Goal: Task Accomplishment & Management: Manage account settings

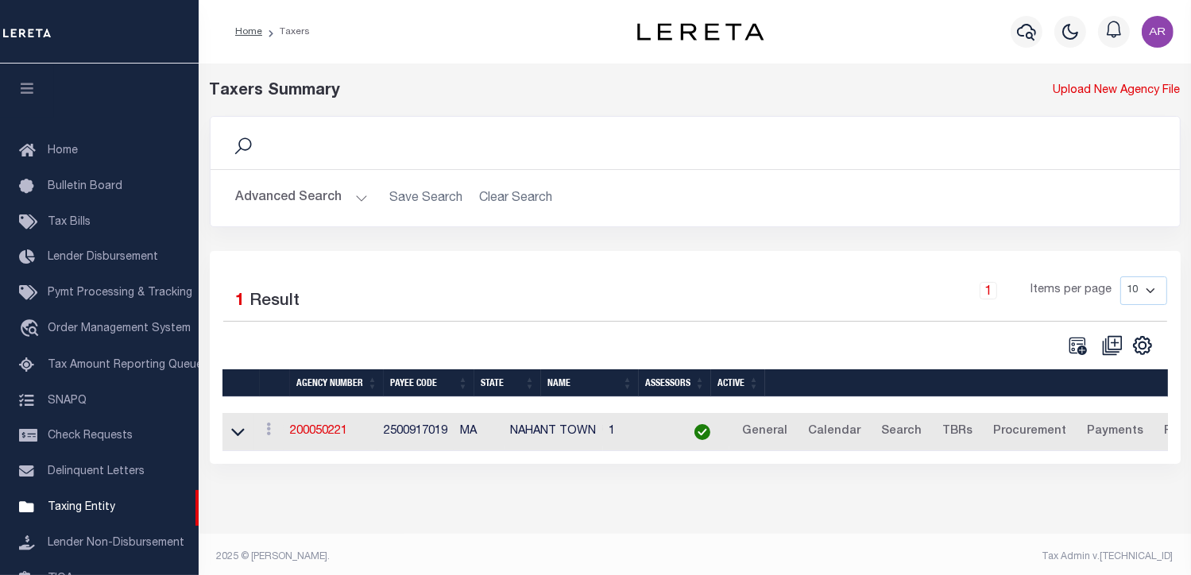
scroll to position [201, 0]
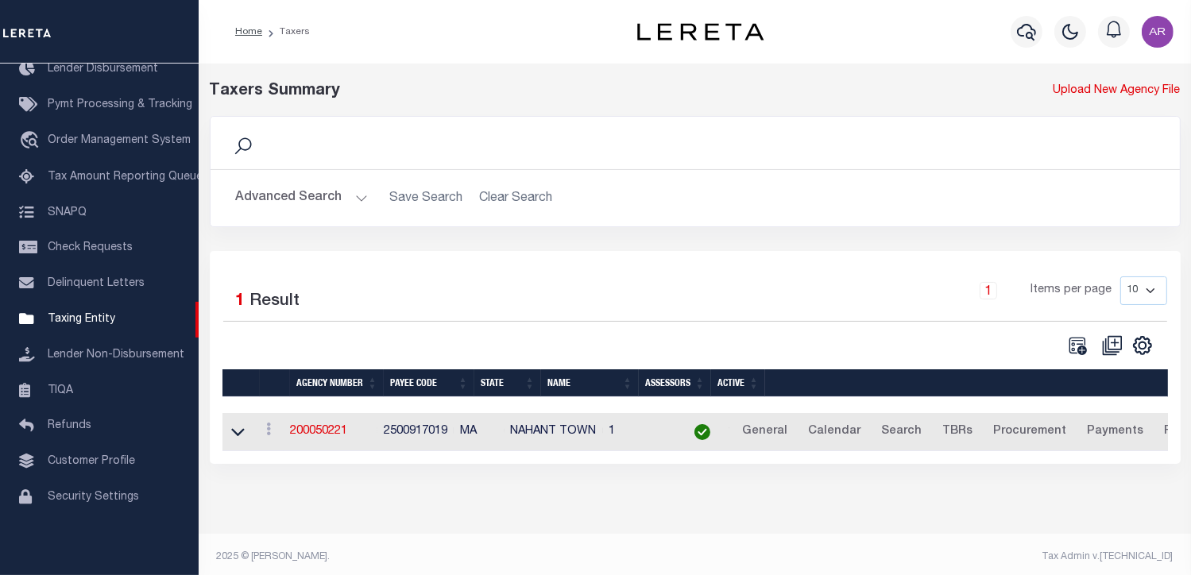
click at [357, 198] on button "Advanced Search" at bounding box center [302, 198] width 132 height 31
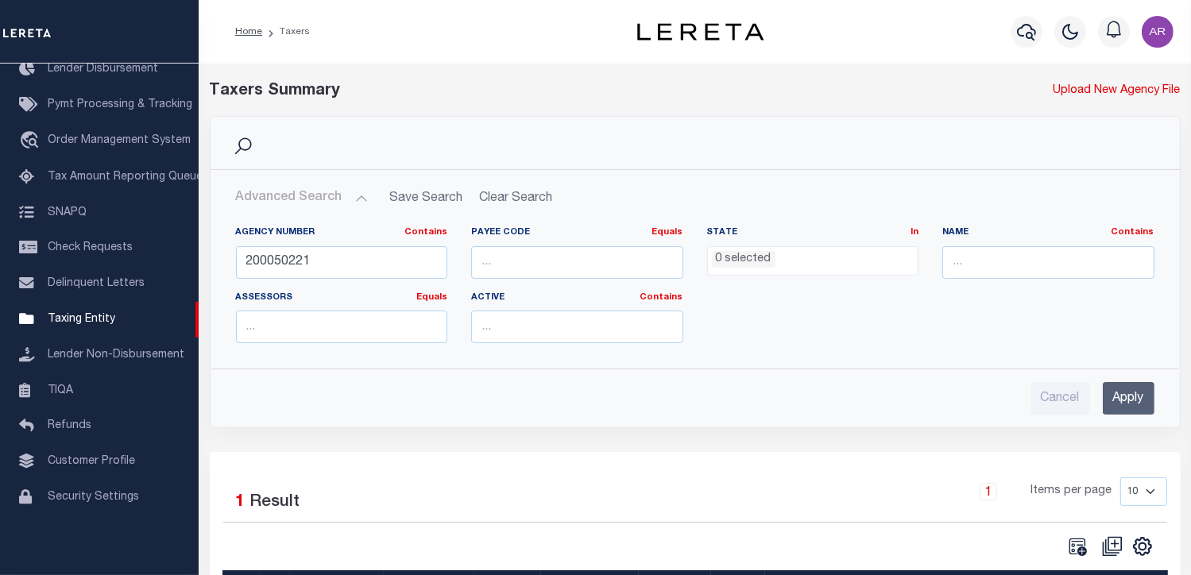
click at [359, 190] on button "Advanced Search" at bounding box center [302, 198] width 132 height 31
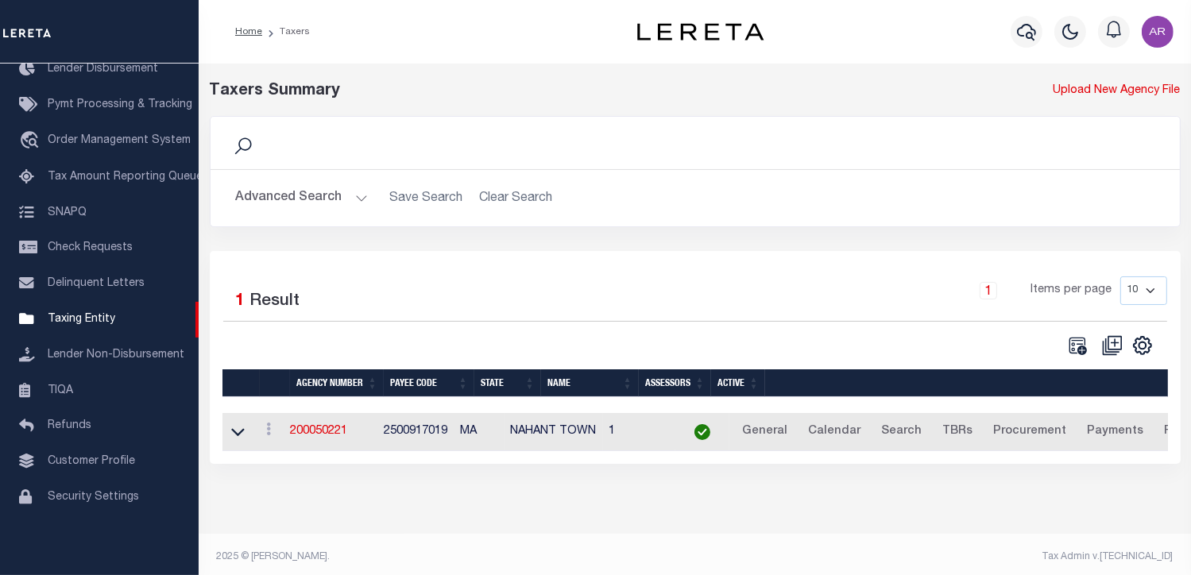
click at [358, 197] on button "Advanced Search" at bounding box center [302, 198] width 132 height 31
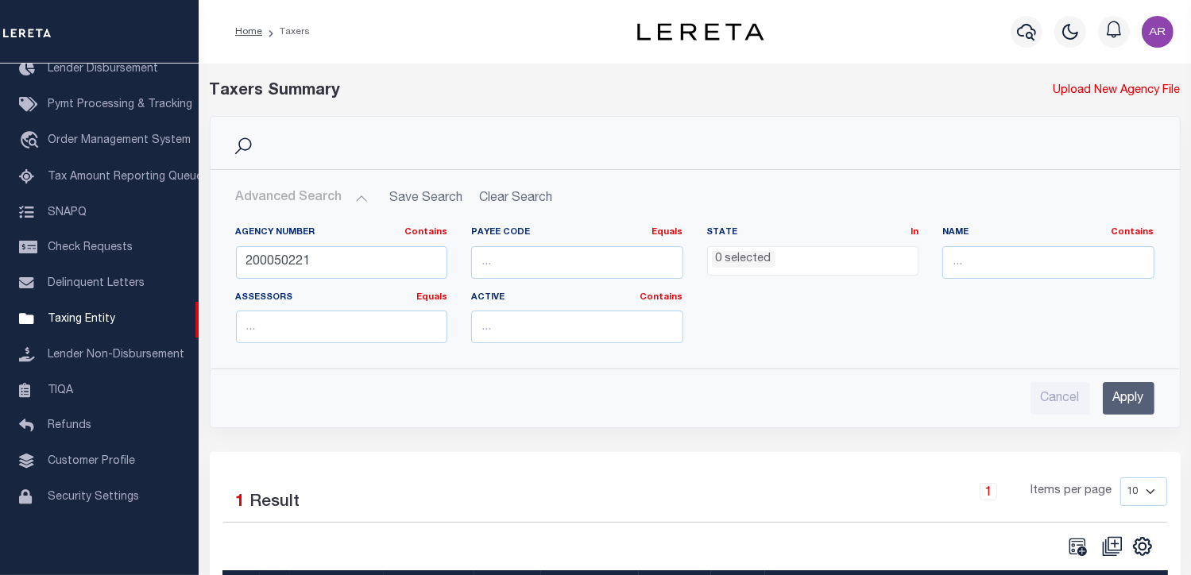
click at [358, 197] on button "Advanced Search" at bounding box center [302, 198] width 132 height 31
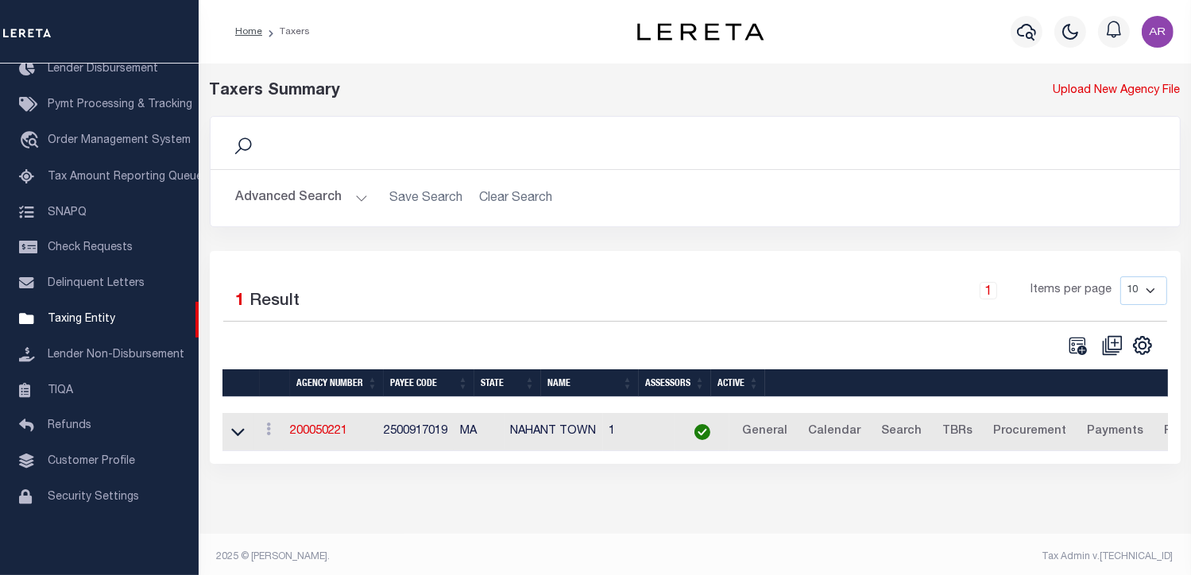
click at [356, 196] on button "Advanced Search" at bounding box center [302, 198] width 132 height 31
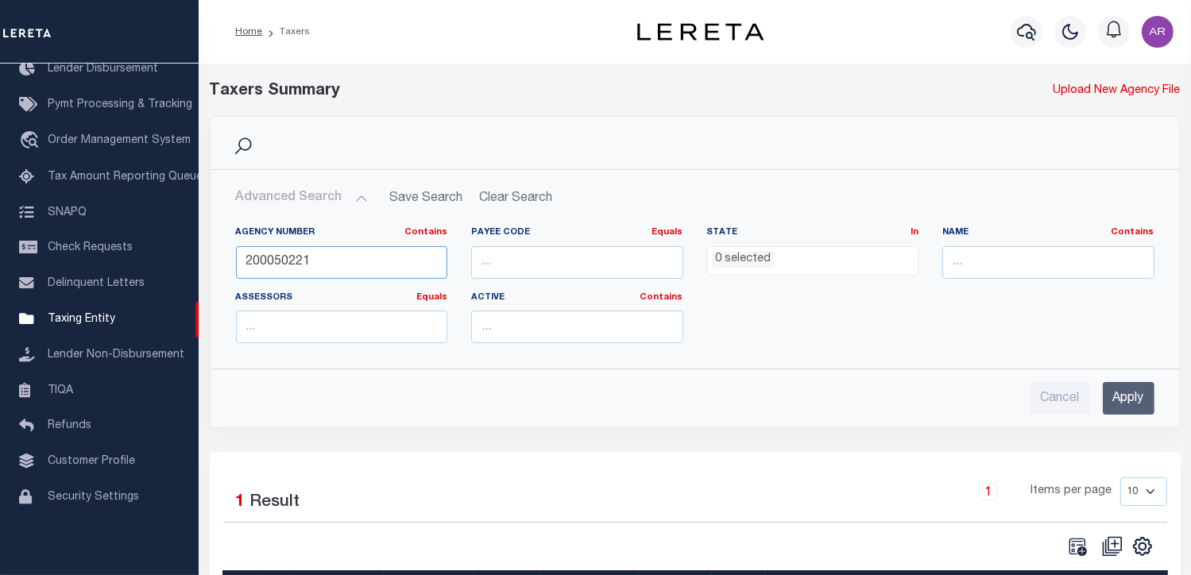
drag, startPoint x: 331, startPoint y: 260, endPoint x: 235, endPoint y: 254, distance: 95.5
click at [236, 254] on input "200050221" at bounding box center [342, 262] width 212 height 33
type input "170050204"
click at [1138, 402] on input "Apply" at bounding box center [1129, 398] width 52 height 33
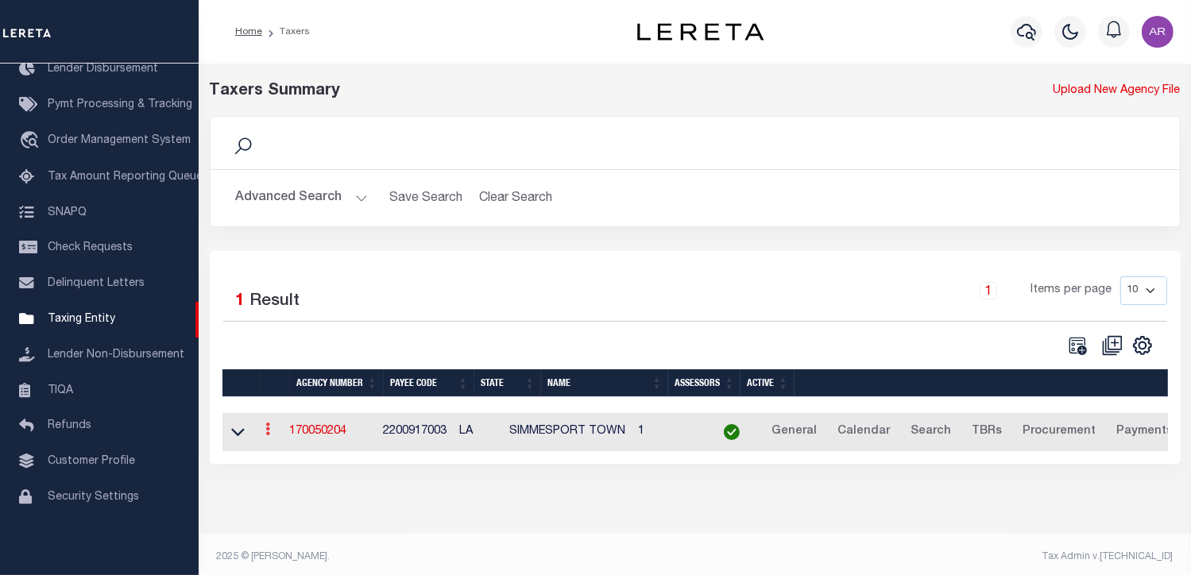
click at [271, 432] on icon at bounding box center [268, 429] width 5 height 13
click at [330, 482] on link "Clone agency" at bounding box center [316, 483] width 110 height 26
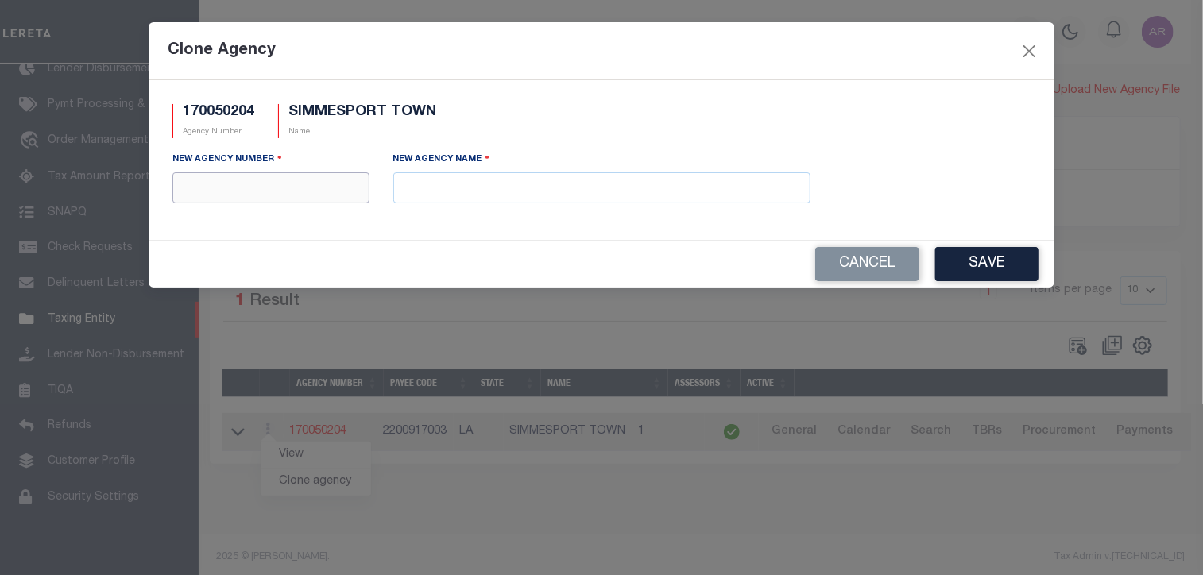
click at [289, 194] on input "text" at bounding box center [270, 187] width 197 height 31
type input "170058204"
click at [497, 196] on input "text" at bounding box center [601, 187] width 417 height 31
paste input "SIMMESPORT TOWN MOBILE HOMES"
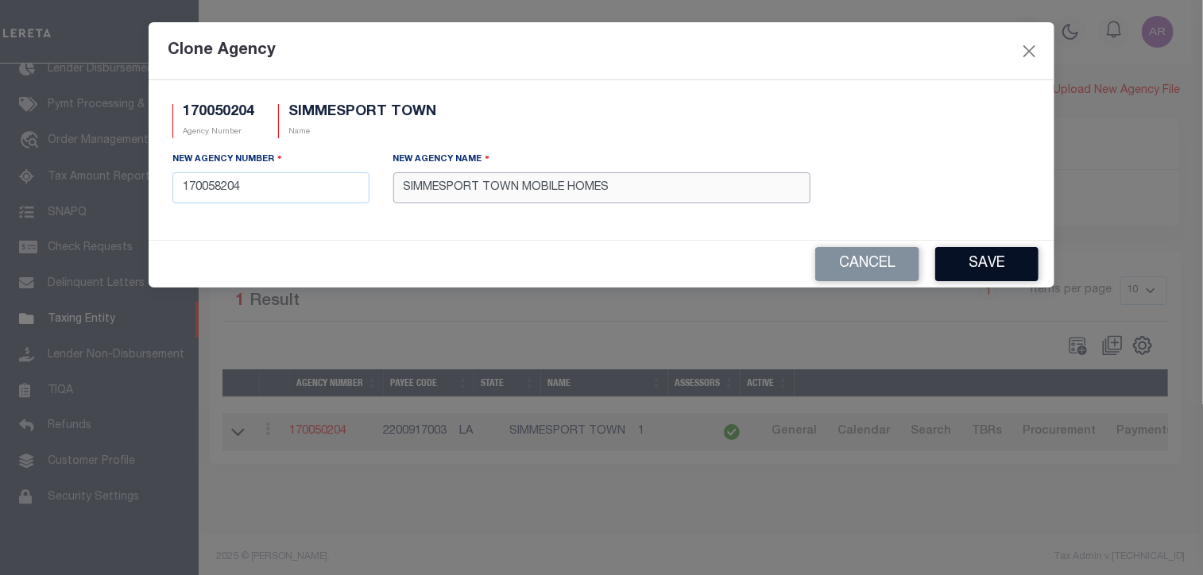
type input "SIMMESPORT TOWN MOBILE HOMES"
click at [1005, 269] on button "Save" at bounding box center [987, 264] width 103 height 34
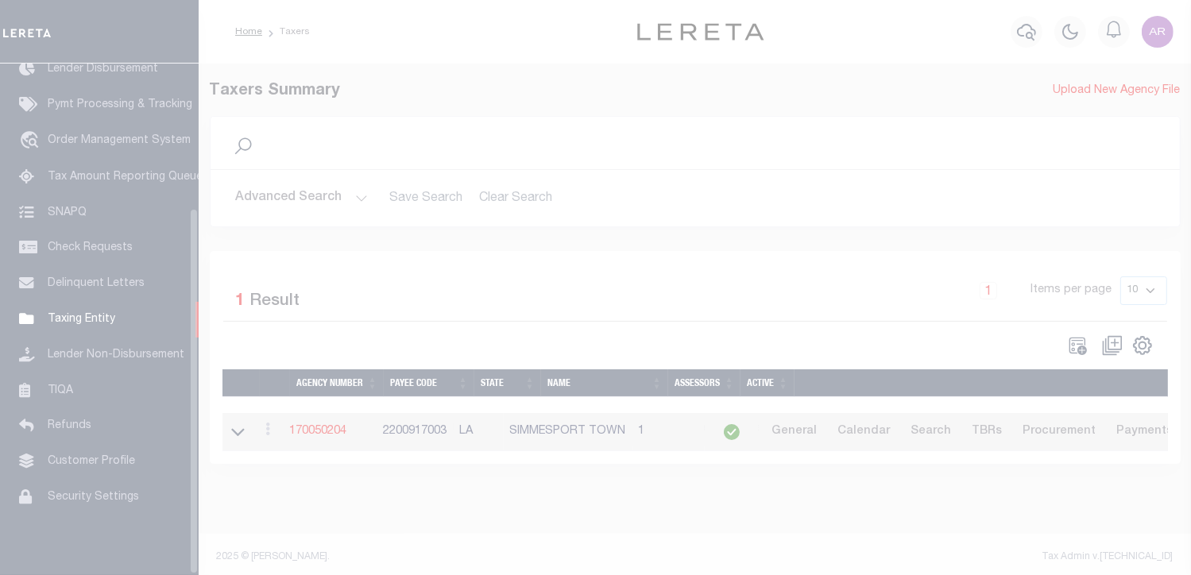
scroll to position [201, 0]
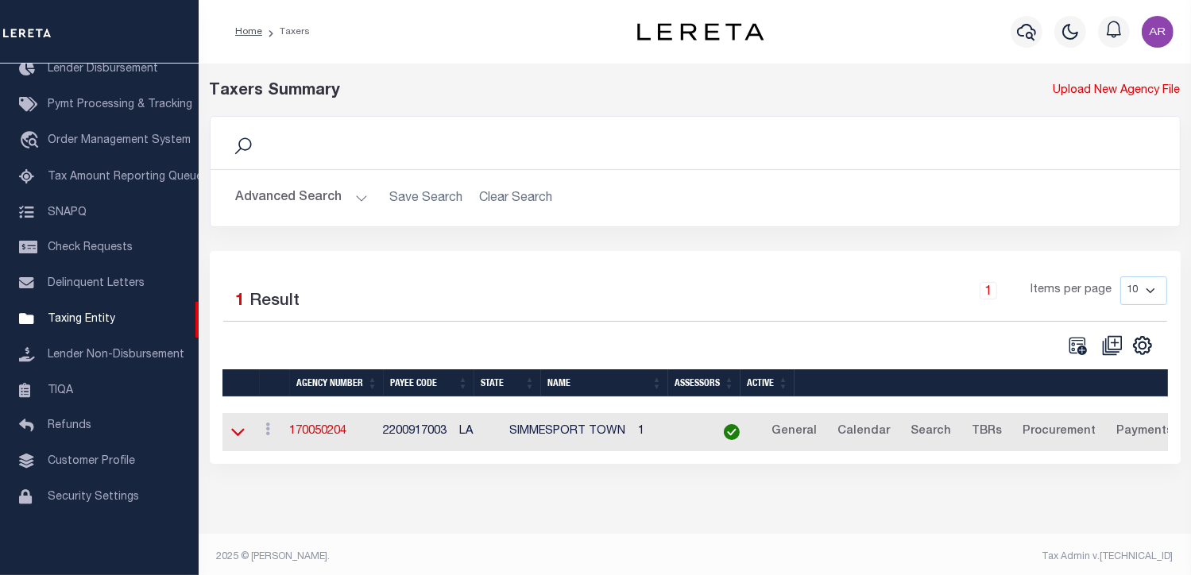
click at [233, 432] on icon at bounding box center [238, 433] width 14 height 8
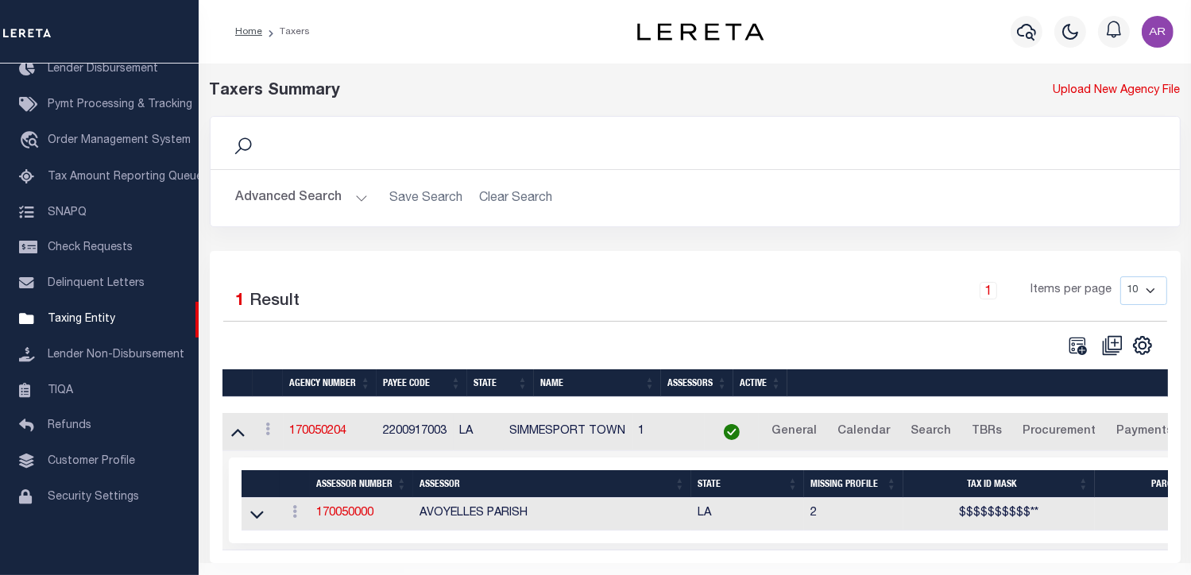
click at [236, 435] on icon at bounding box center [238, 433] width 14 height 8
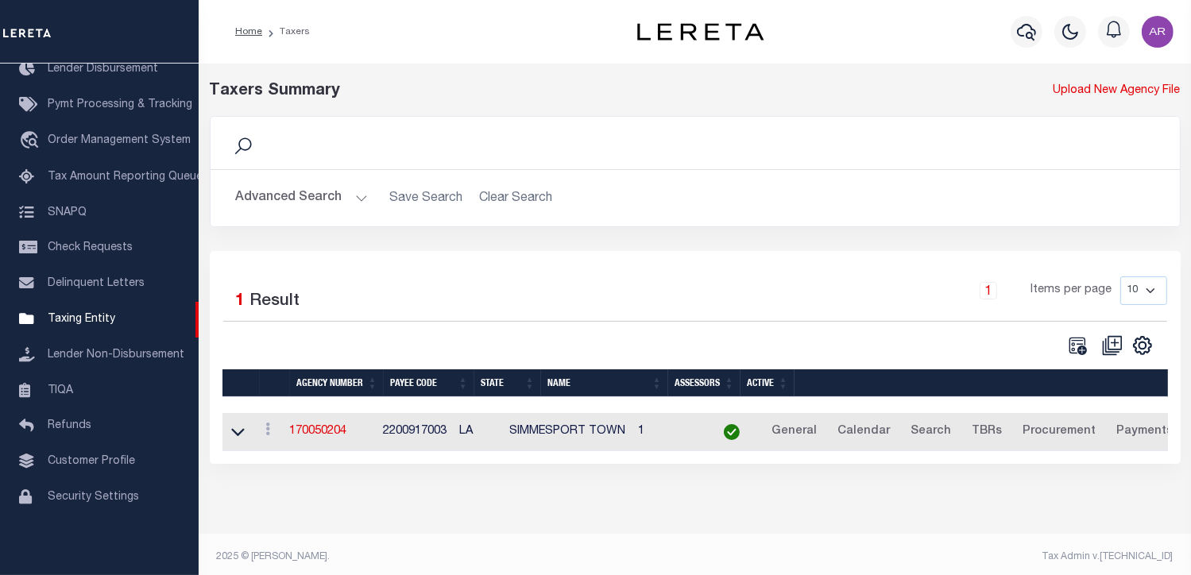
scroll to position [6, 0]
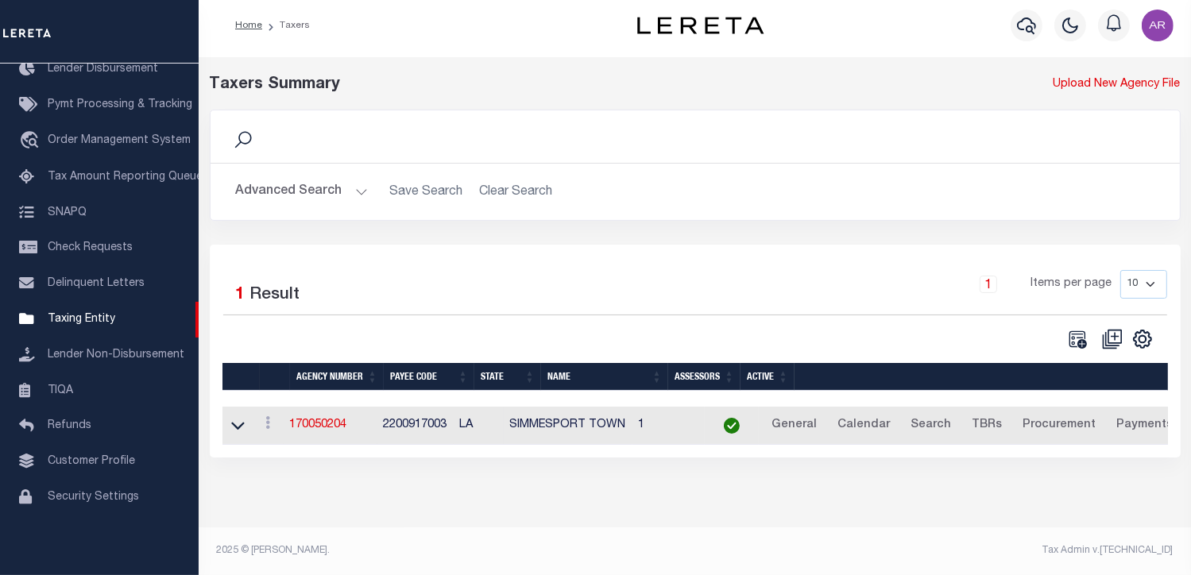
click at [355, 186] on button "Advanced Search" at bounding box center [302, 191] width 132 height 31
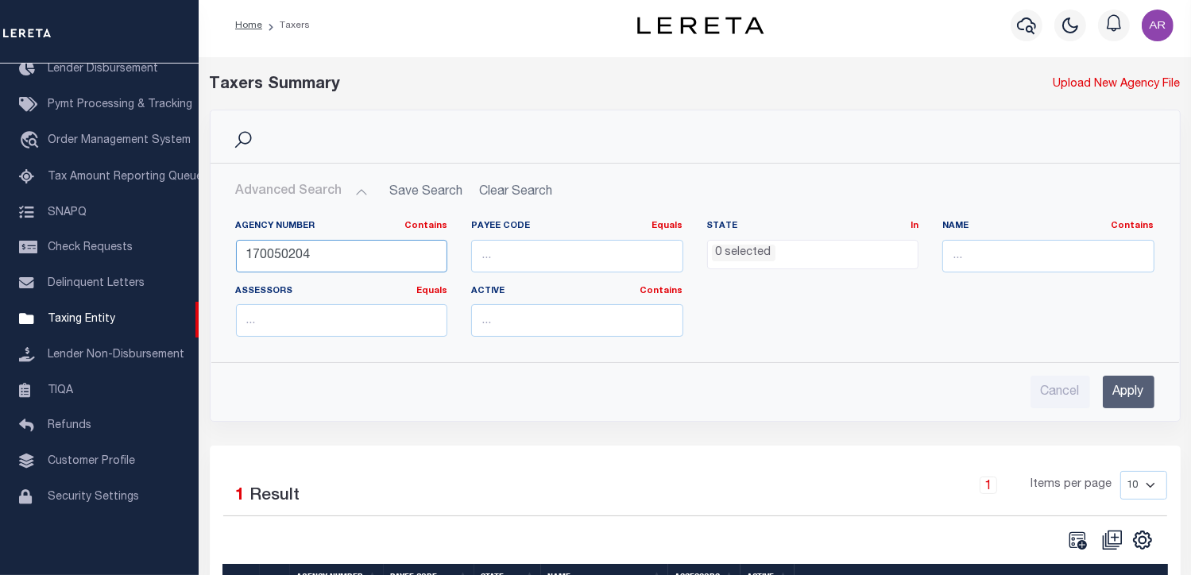
drag, startPoint x: 281, startPoint y: 250, endPoint x: 423, endPoint y: 257, distance: 142.4
click at [423, 257] on input "170050204" at bounding box center [342, 256] width 212 height 33
type input "170058204"
click at [1134, 386] on input "Apply" at bounding box center [1129, 392] width 52 height 33
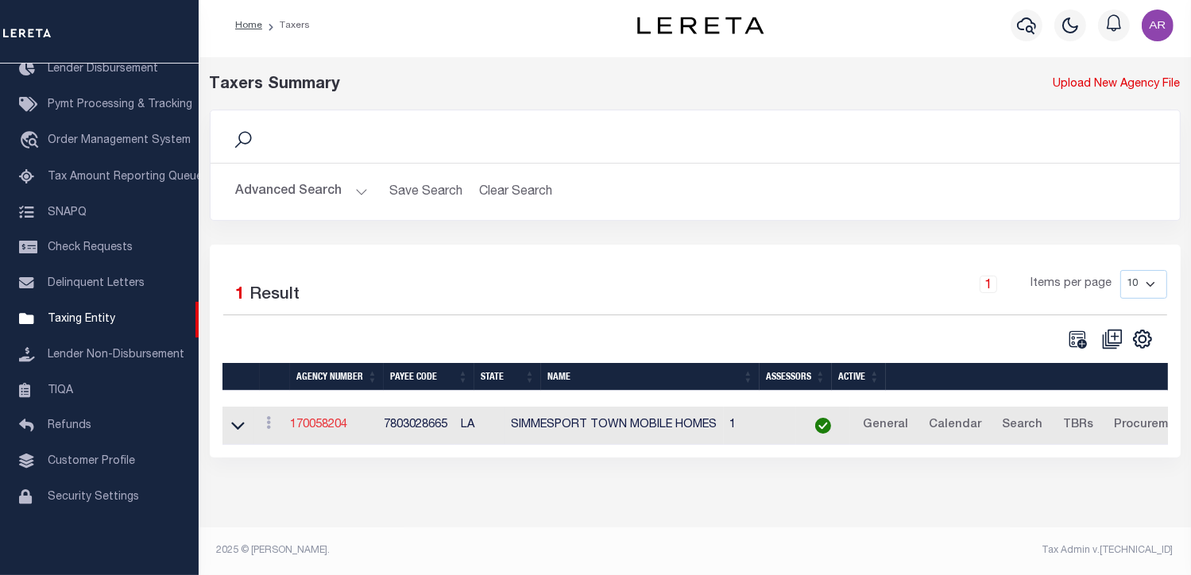
click at [328, 424] on link "170058204" at bounding box center [318, 425] width 57 height 11
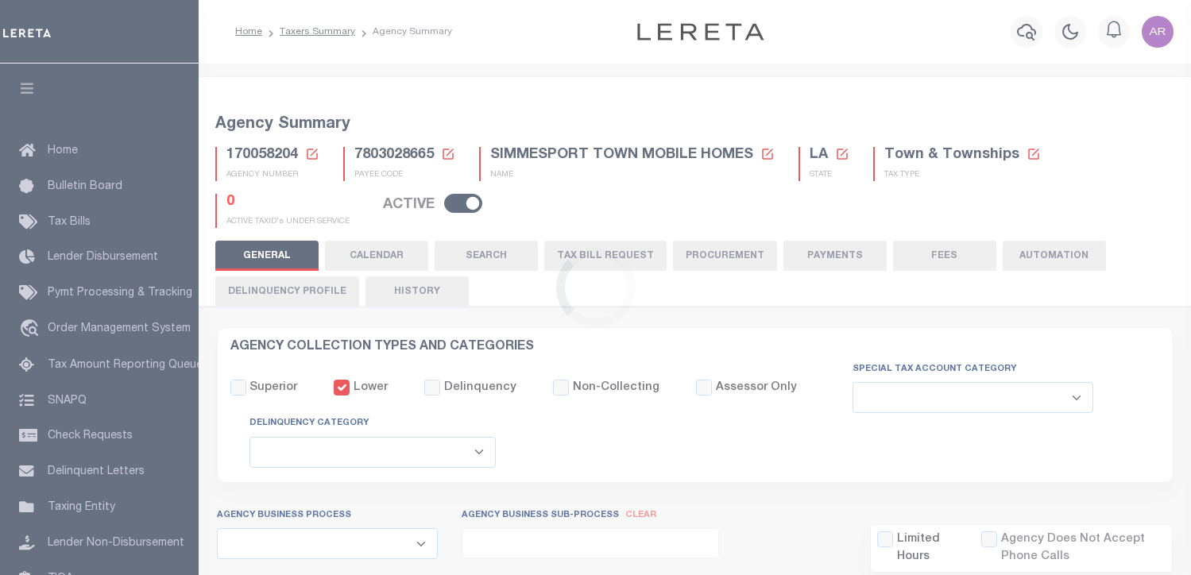
select select
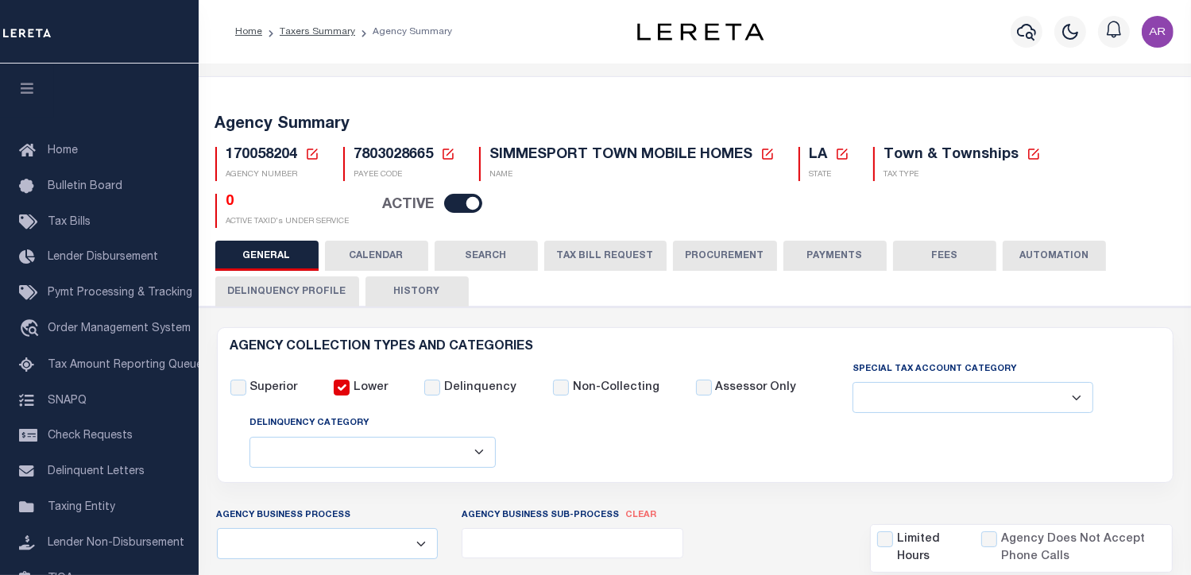
click at [1027, 155] on icon at bounding box center [1034, 154] width 14 height 14
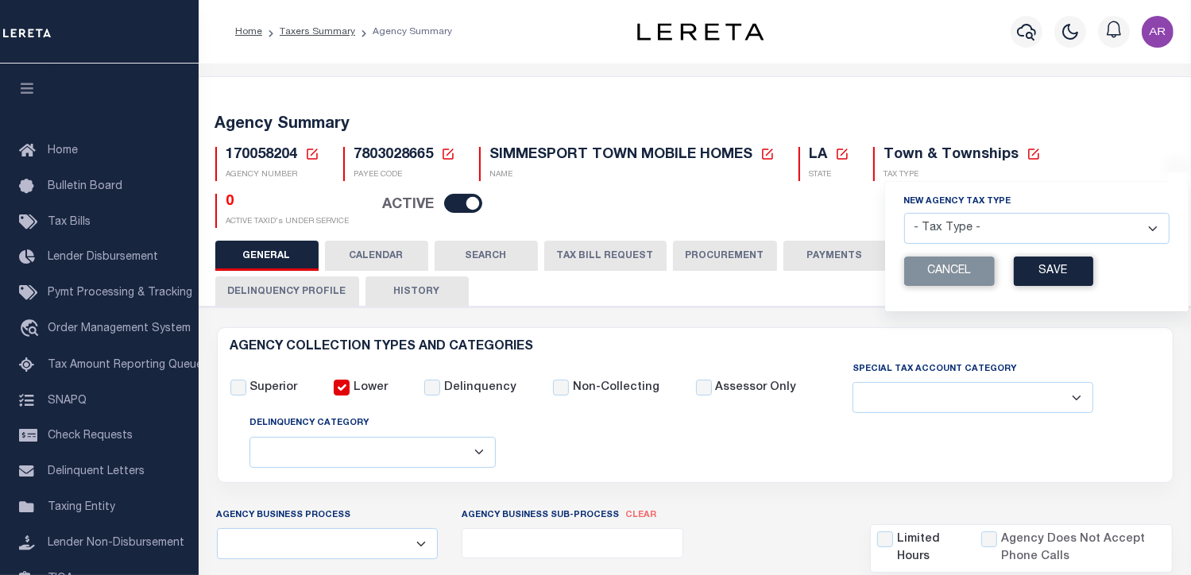
click at [1133, 227] on select "- Tax Type - Assessments Bonds Borough Central Collection Agency City Conversio…" at bounding box center [1037, 228] width 265 height 31
select select "52"
click at [905, 214] on select "- Tax Type - Assessments Bonds Borough Central Collection Agency City Conversio…" at bounding box center [1037, 228] width 265 height 31
click at [1043, 266] on button "Save" at bounding box center [1053, 271] width 79 height 29
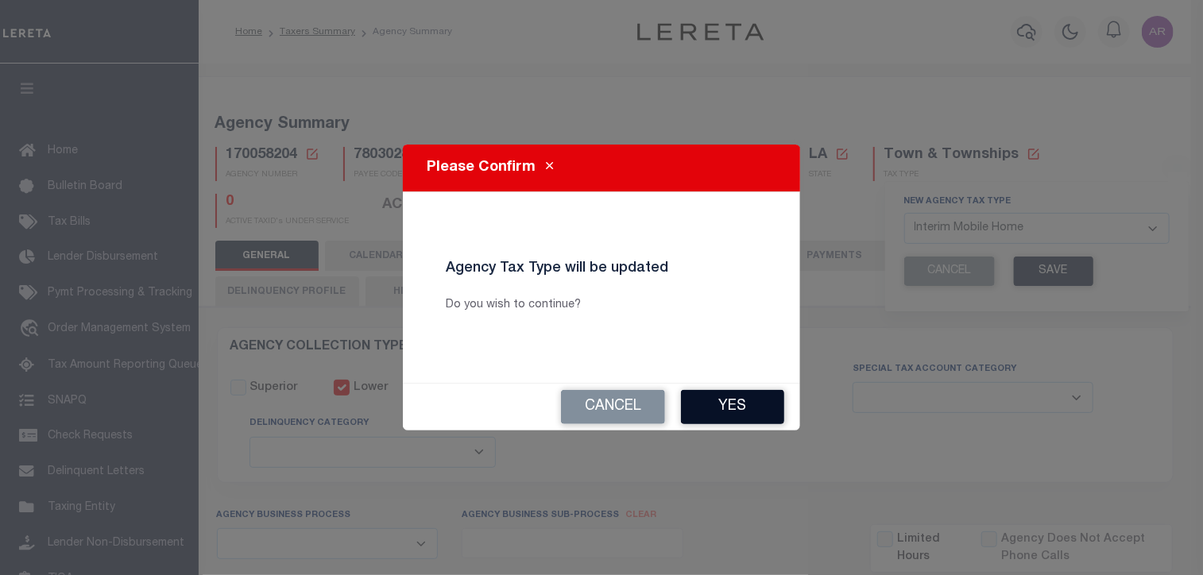
click at [746, 413] on button "Yes" at bounding box center [732, 407] width 103 height 34
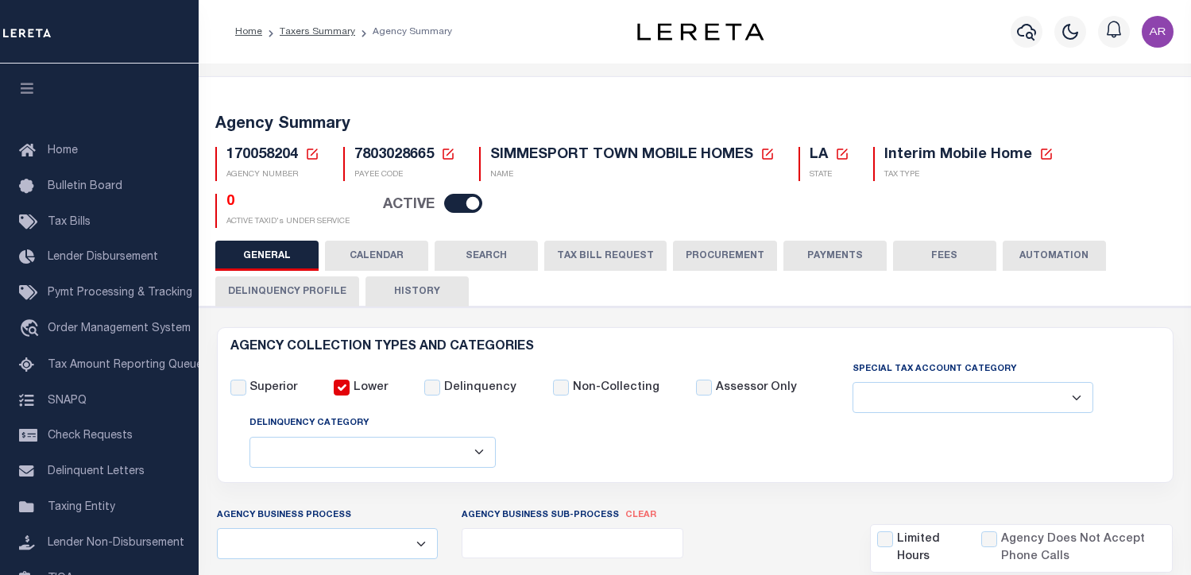
select select
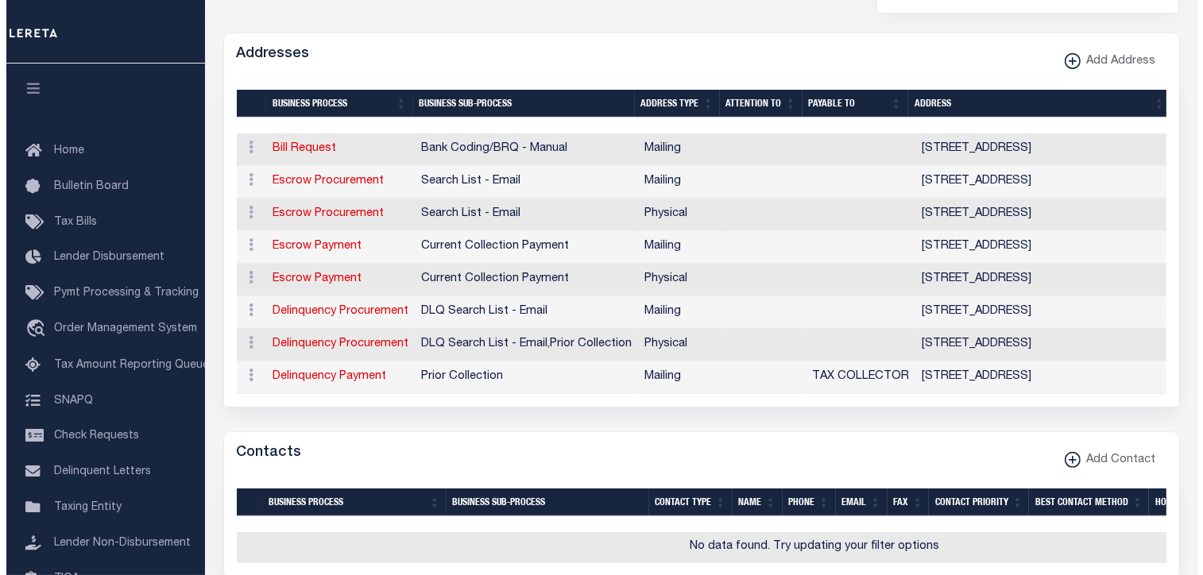
scroll to position [561, 0]
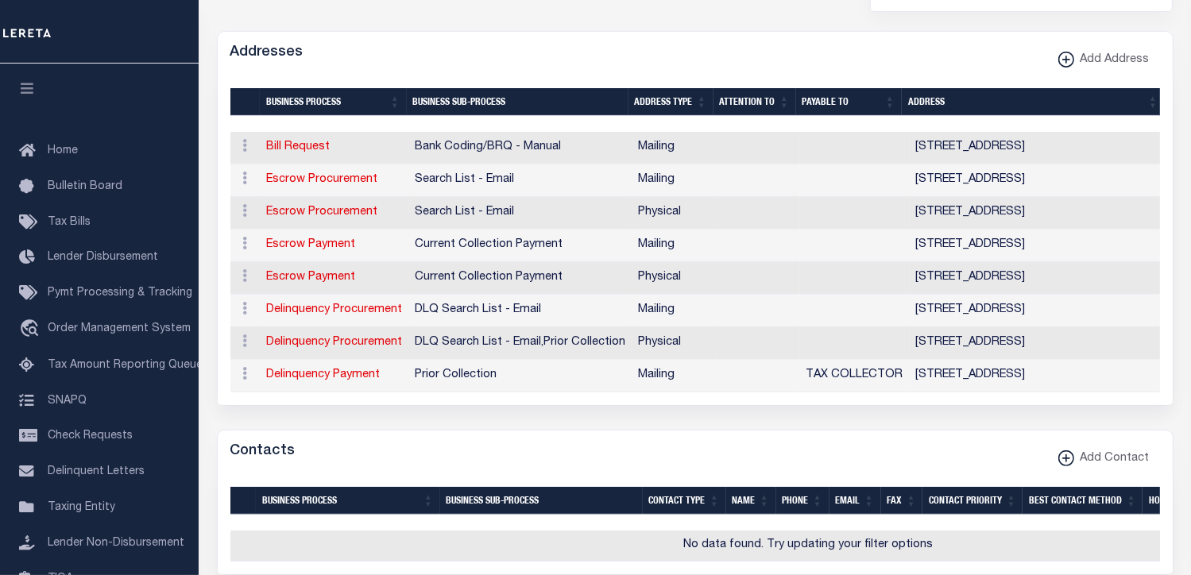
drag, startPoint x: 813, startPoint y: 47, endPoint x: 803, endPoint y: 47, distance: 10.3
click at [813, 47] on div "Addresses Add Address" at bounding box center [695, 54] width 955 height 44
click at [333, 242] on link "Escrow Payment" at bounding box center [311, 244] width 89 height 11
select select "1"
checkbox input "false"
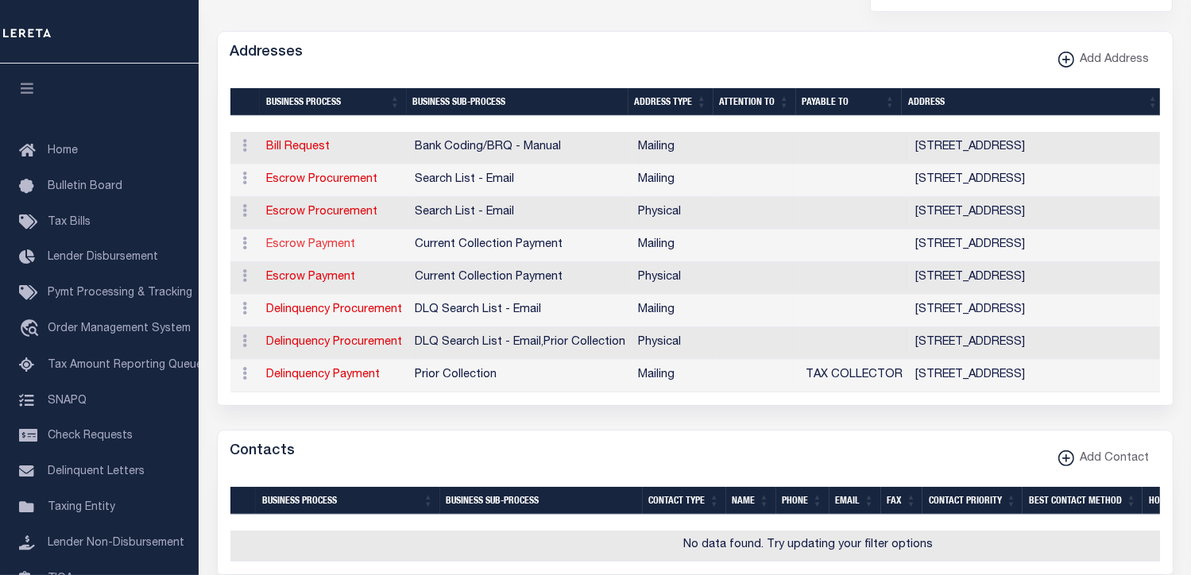
select select
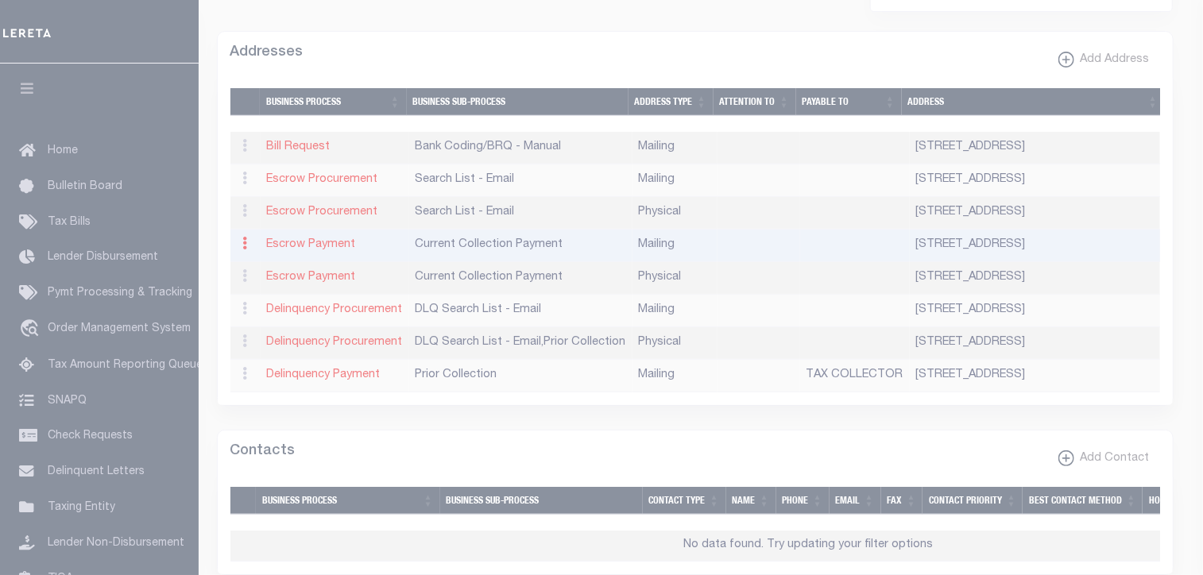
type input "PO BOX 145"
type input "SIMMESPORT"
select select "LA"
type input "71369"
checkbox input "true"
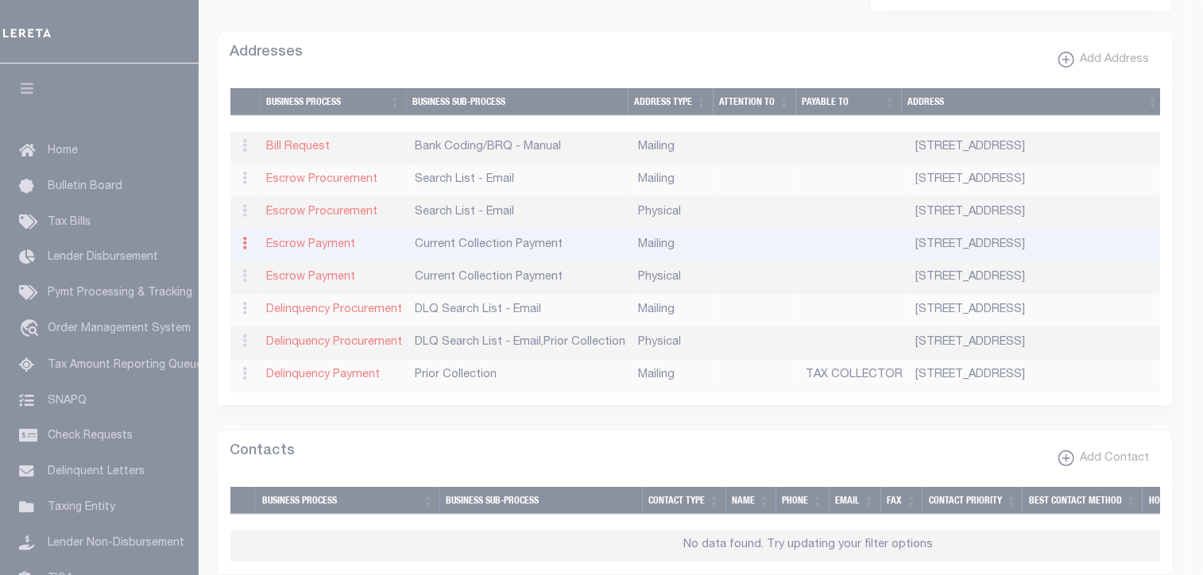
select select "3"
select select "11"
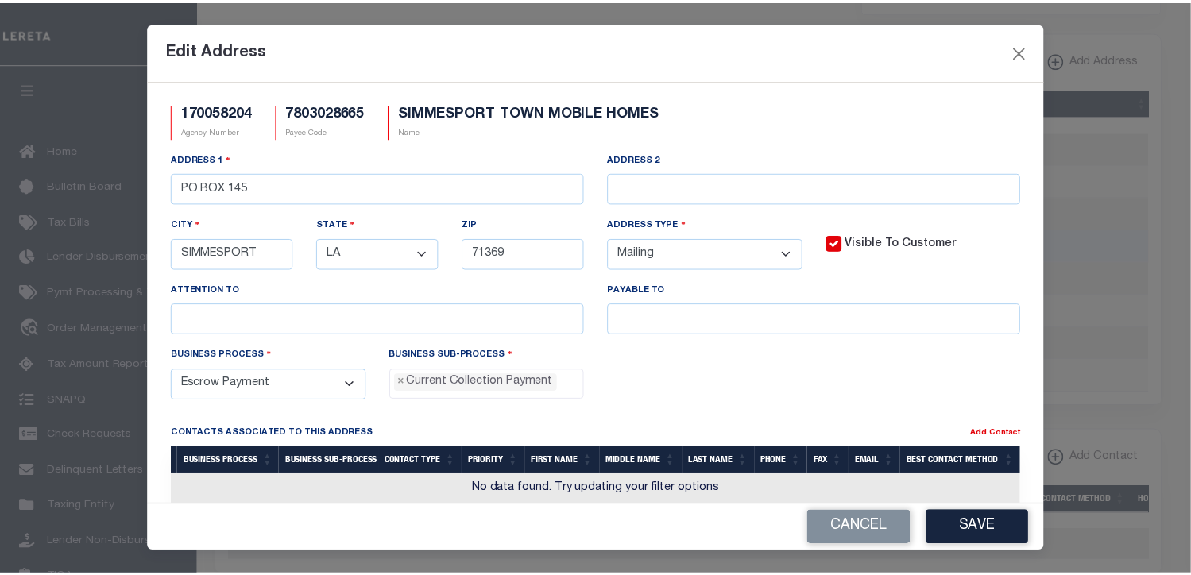
scroll to position [14, 0]
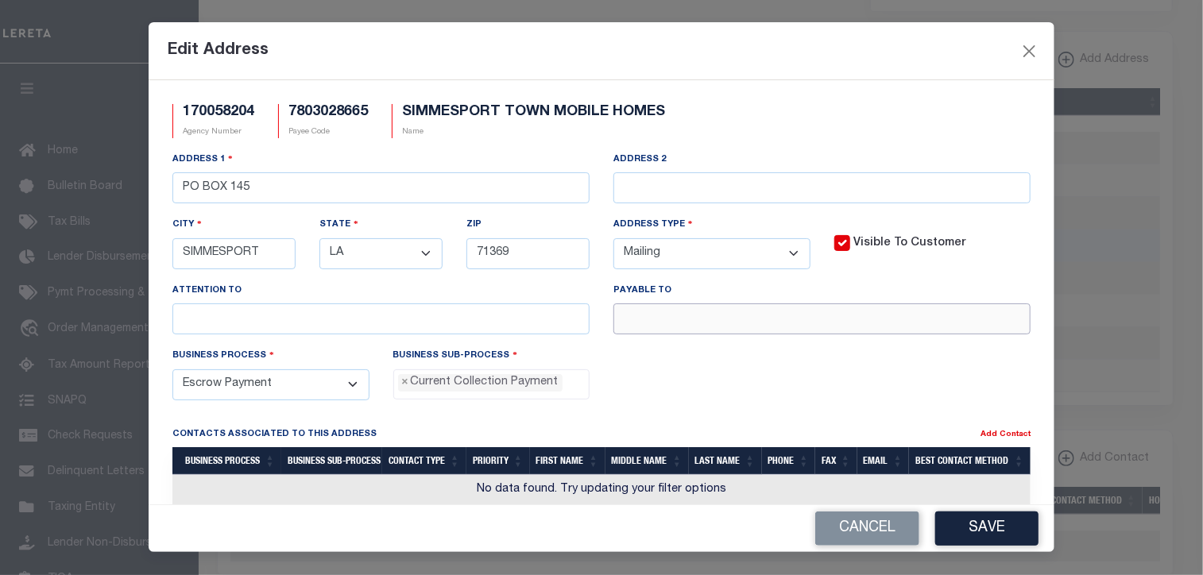
click at [648, 322] on input "text" at bounding box center [822, 319] width 417 height 31
paste input "TAX COLLECTOR"
type input "TAX COLLECTOR"
click at [1006, 533] on button "Save" at bounding box center [987, 529] width 103 height 34
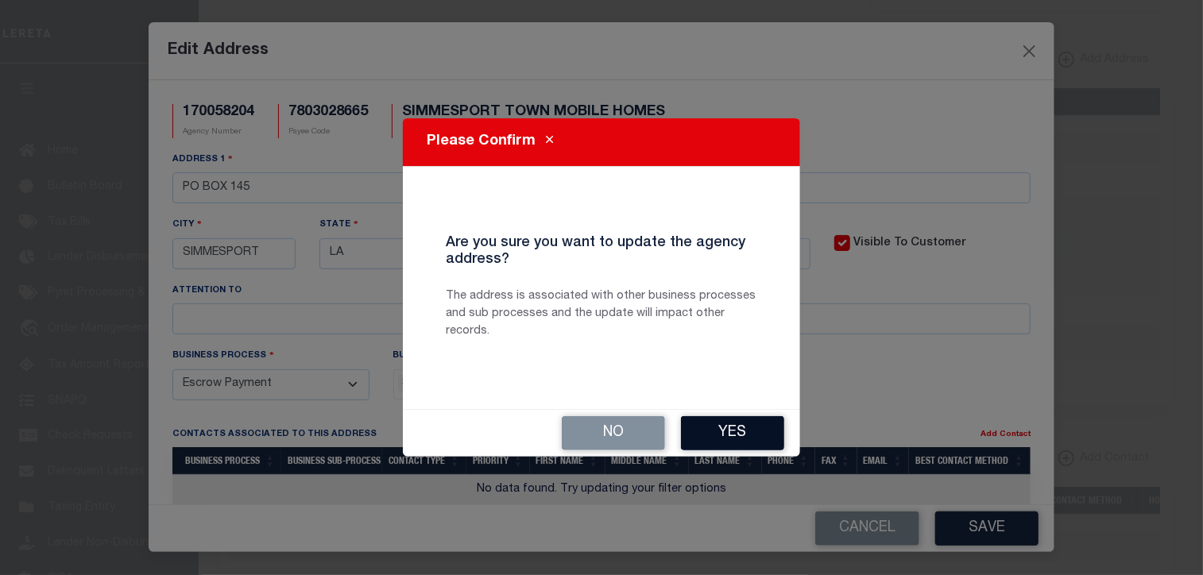
click at [752, 430] on button "Yes" at bounding box center [732, 434] width 103 height 34
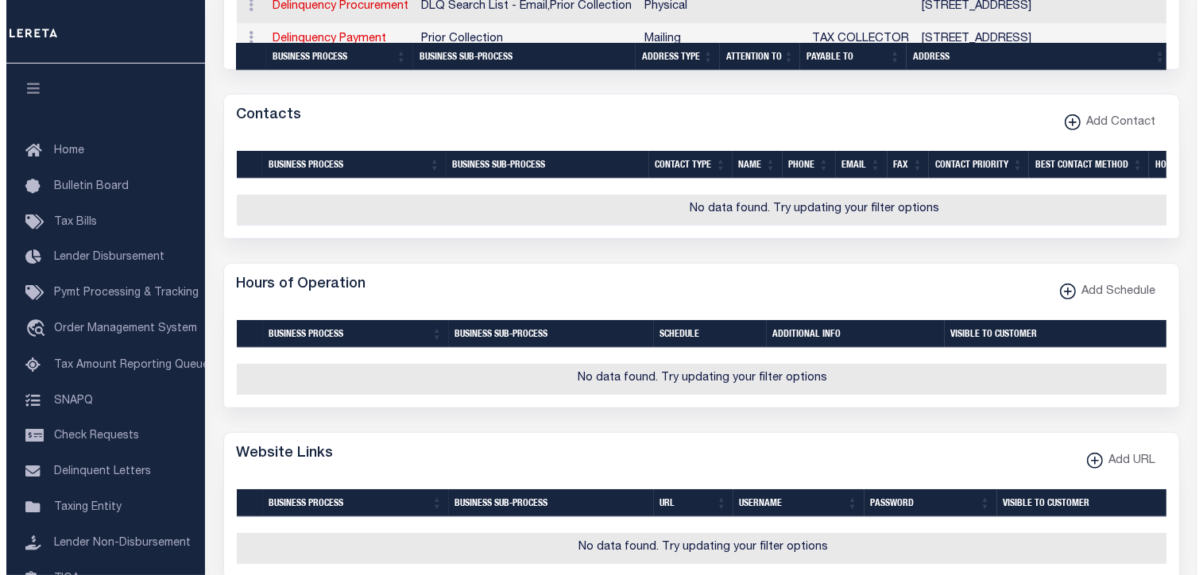
scroll to position [960, 0]
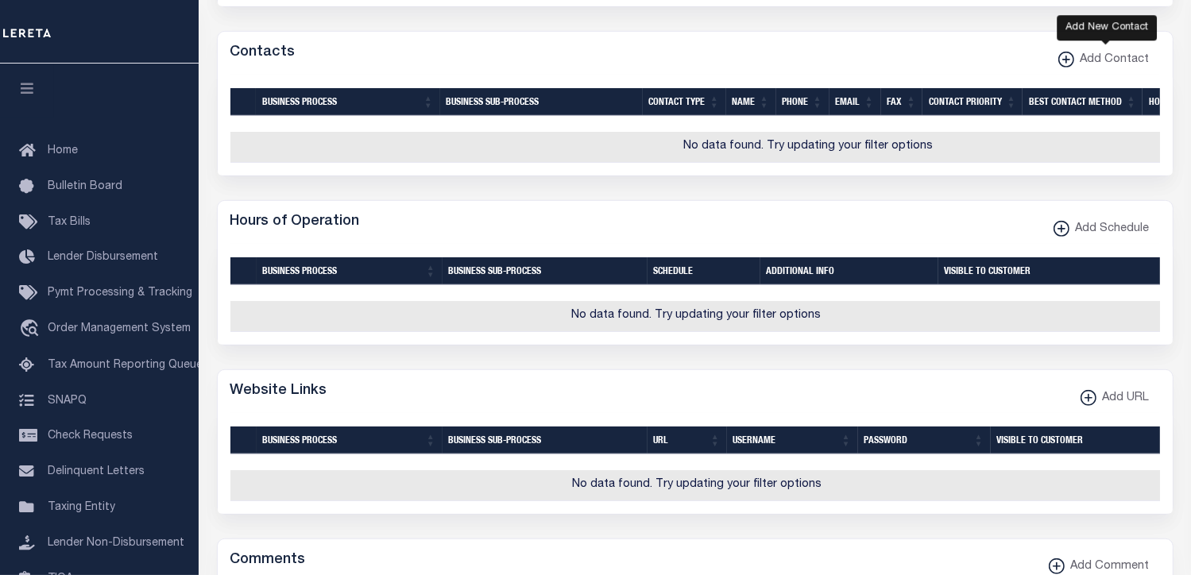
click at [1068, 64] on xmlns\ "button" at bounding box center [1067, 60] width 16 height 16
select select "1"
checkbox input "false"
checkbox input "true"
select select
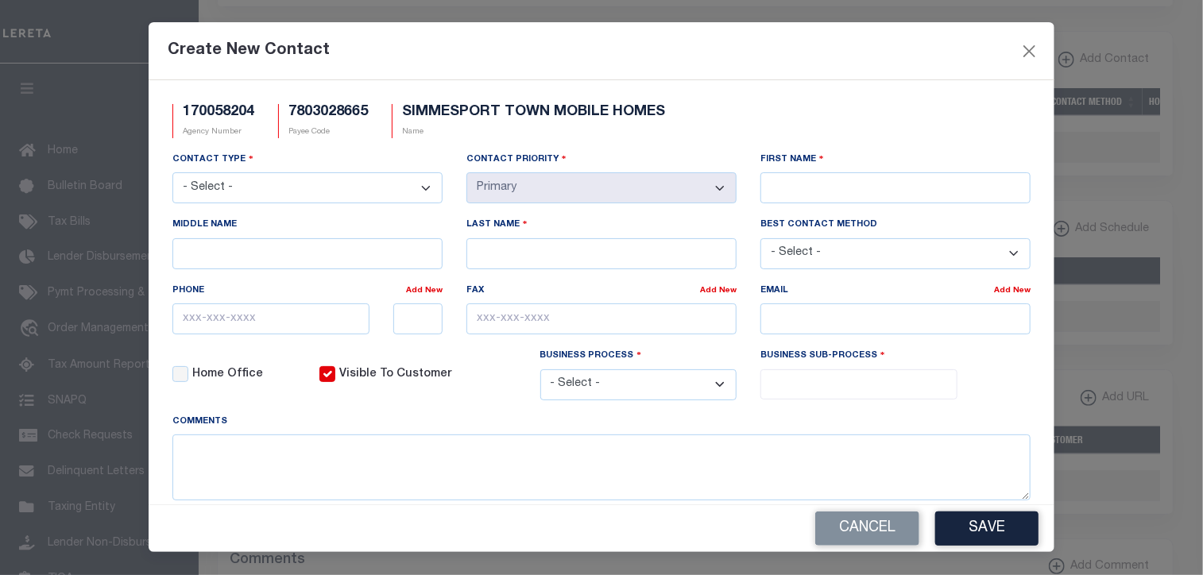
click at [422, 188] on select "- Select - Assessor Clerk Internal Contacts 1 Internal Contacts 2 Internal Cont…" at bounding box center [307, 187] width 270 height 31
select select "2"
click at [172, 174] on select "- Select - Assessor Clerk Internal Contacts 1 Internal Contacts 2 Internal Cont…" at bounding box center [307, 187] width 270 height 31
drag, startPoint x: 779, startPoint y: 193, endPoint x: 792, endPoint y: 193, distance: 13.5
click at [779, 193] on input "First Name" at bounding box center [896, 187] width 270 height 31
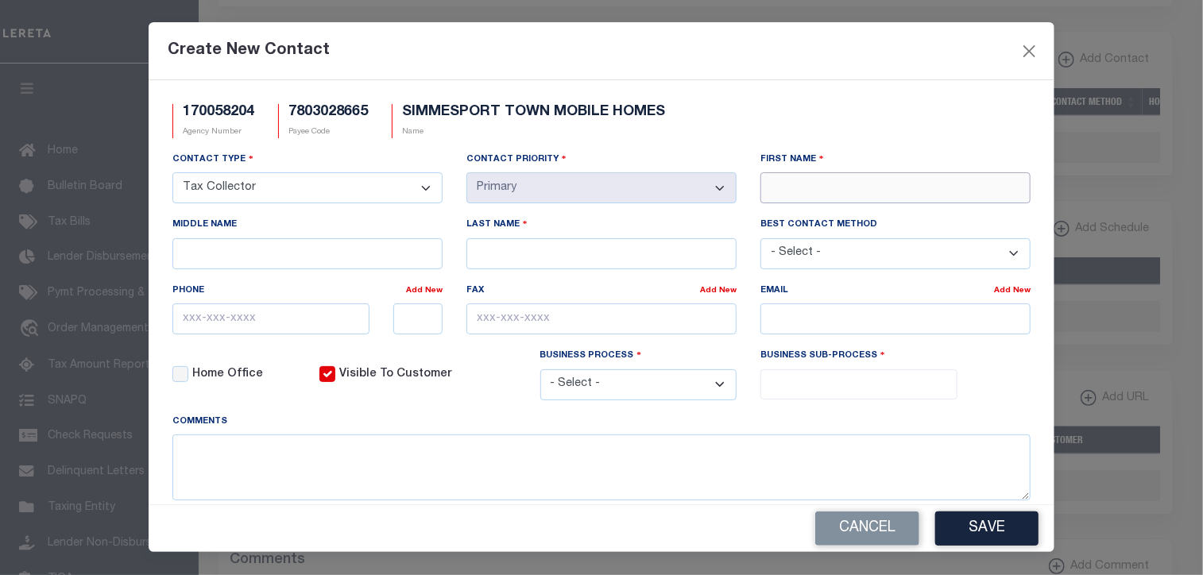
paste input "GWEN"
type input "GWEN"
type input "BARR"
click at [748, 454] on textarea at bounding box center [601, 468] width 858 height 66
click at [195, 324] on input "text" at bounding box center [270, 319] width 197 height 31
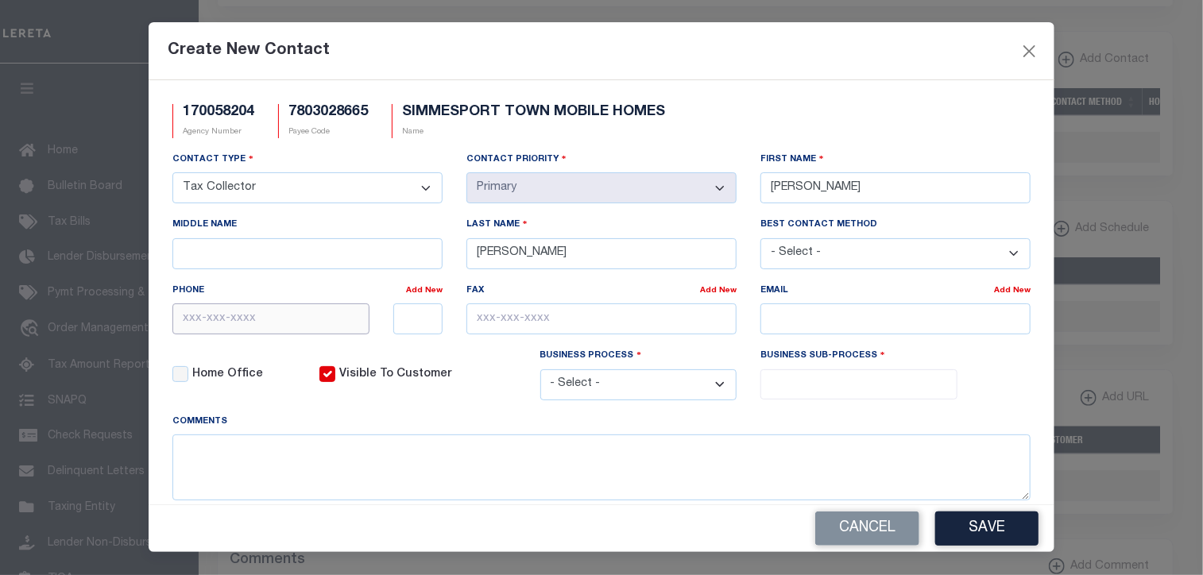
paste input "318-941-2493"
type input "318-941-2493"
click at [895, 106] on div "170058204 Agency Number 7803028665 Payee Code SIMMESPORT TOWN MOBILE HOMES Name" at bounding box center [602, 127] width 882 height 47
click at [480, 316] on input "text" at bounding box center [602, 319] width 270 height 31
paste input "318-941-2053"
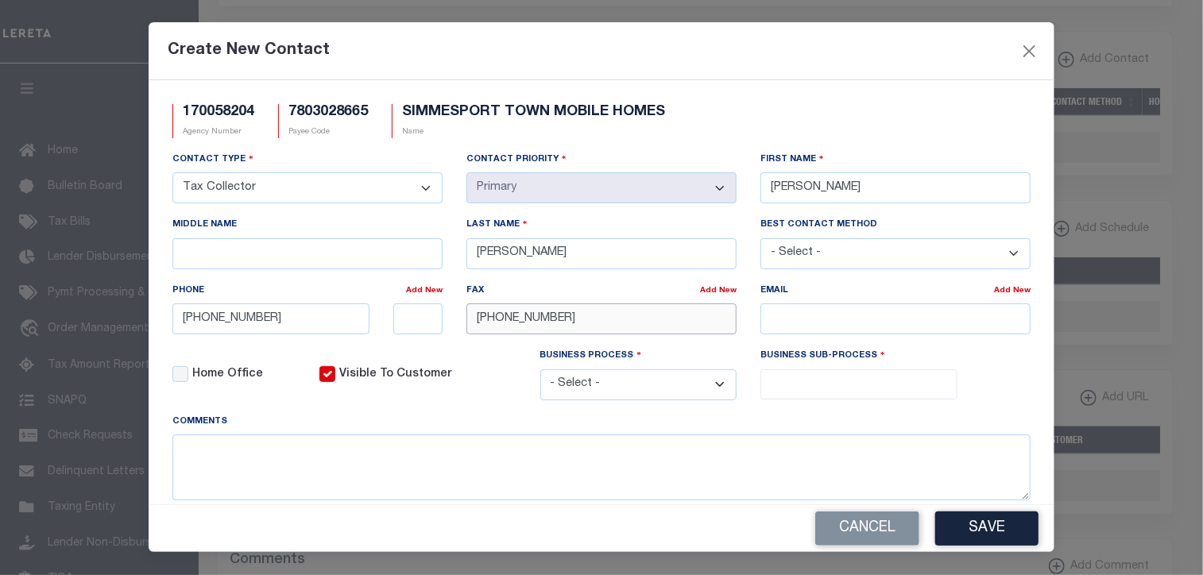
type input "318-941-2053"
click at [876, 38] on div "Create New Contact" at bounding box center [602, 51] width 906 height 58
click at [805, 311] on input "email" at bounding box center [896, 319] width 270 height 31
paste input "GBARR@SIMMESPORTLA.COM"
type input "GBARR@SIMMESPORTLA.COM"
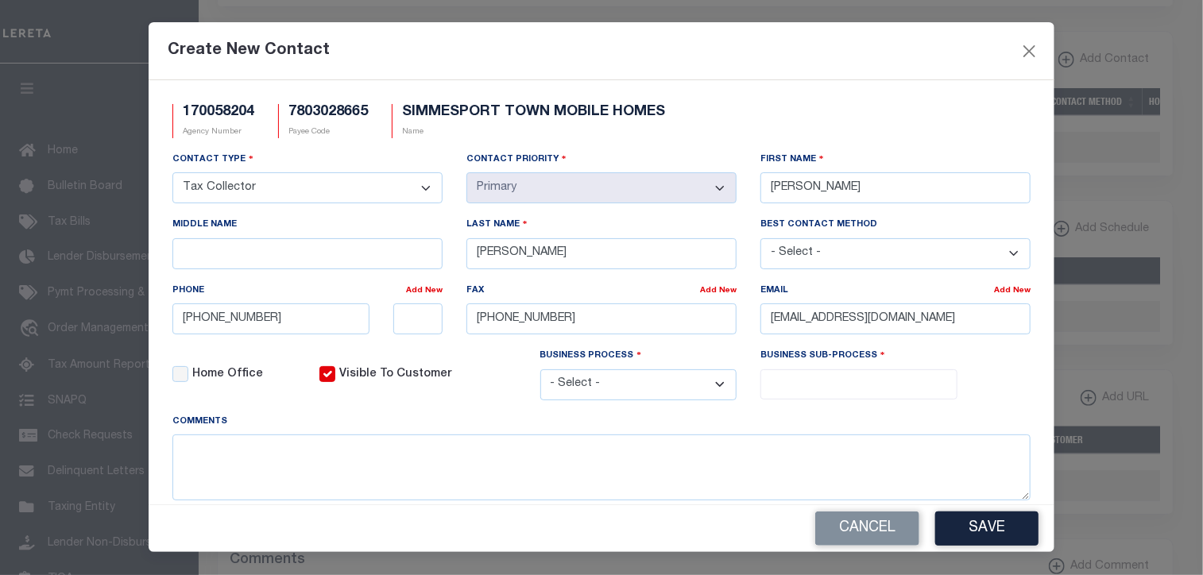
drag, startPoint x: 714, startPoint y: 390, endPoint x: 676, endPoint y: 428, distance: 53.4
click at [714, 390] on select "- Select - All Automation Bill Request Delinquency Payment Delinquency Procurem…" at bounding box center [639, 385] width 197 height 31
select select "6"
click at [541, 373] on select "- Select - All Automation Bill Request Delinquency Payment Delinquency Procurem…" at bounding box center [639, 385] width 197 height 31
click at [784, 388] on input "search" at bounding box center [857, 382] width 185 height 17
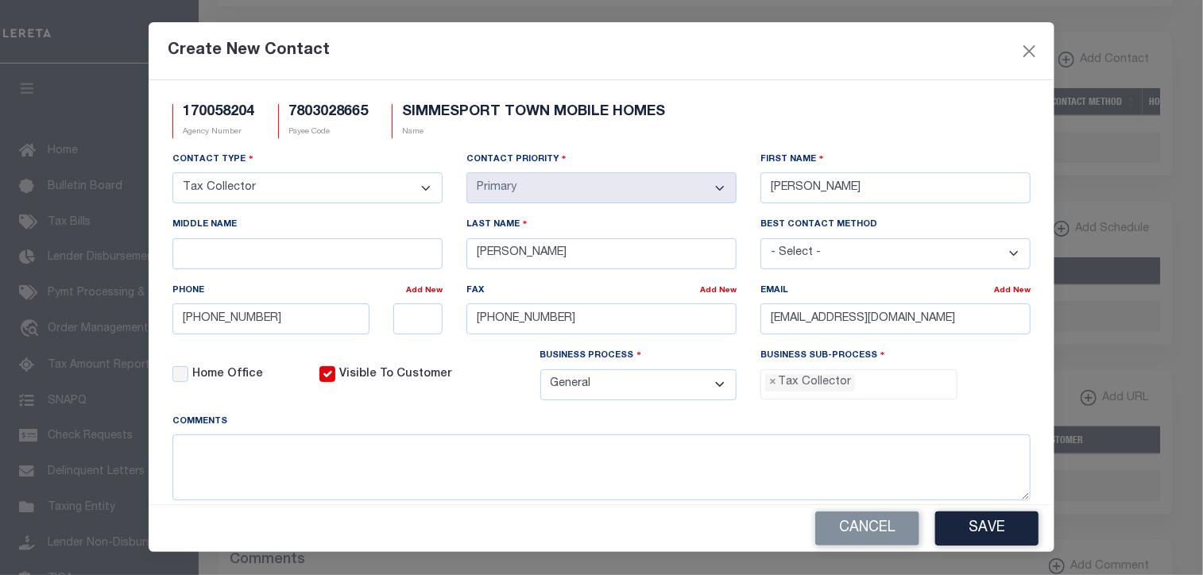
select select "31"
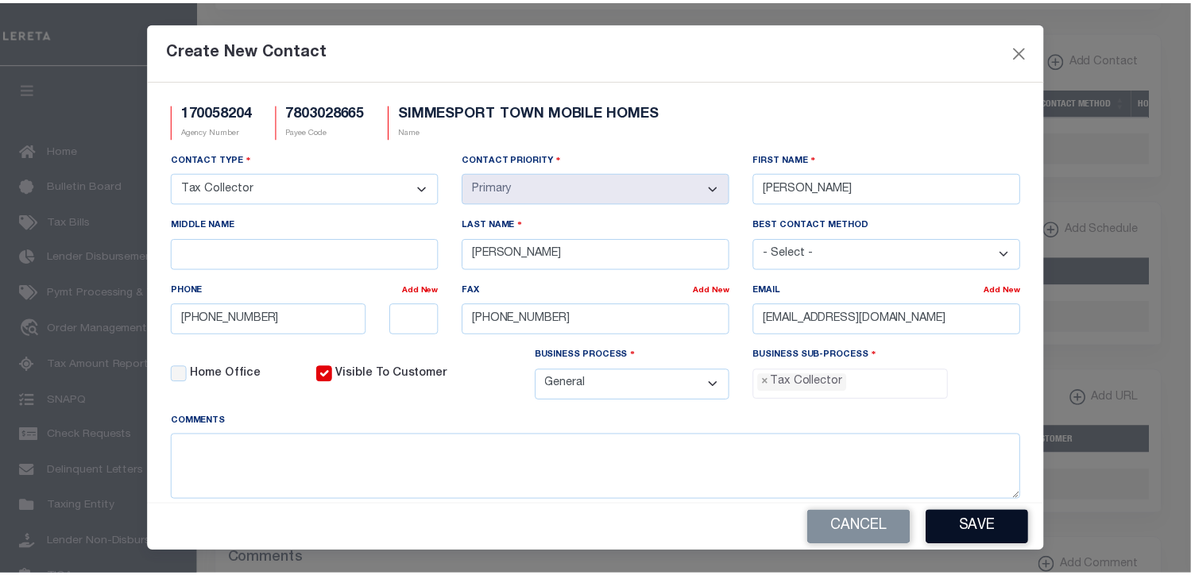
scroll to position [45, 0]
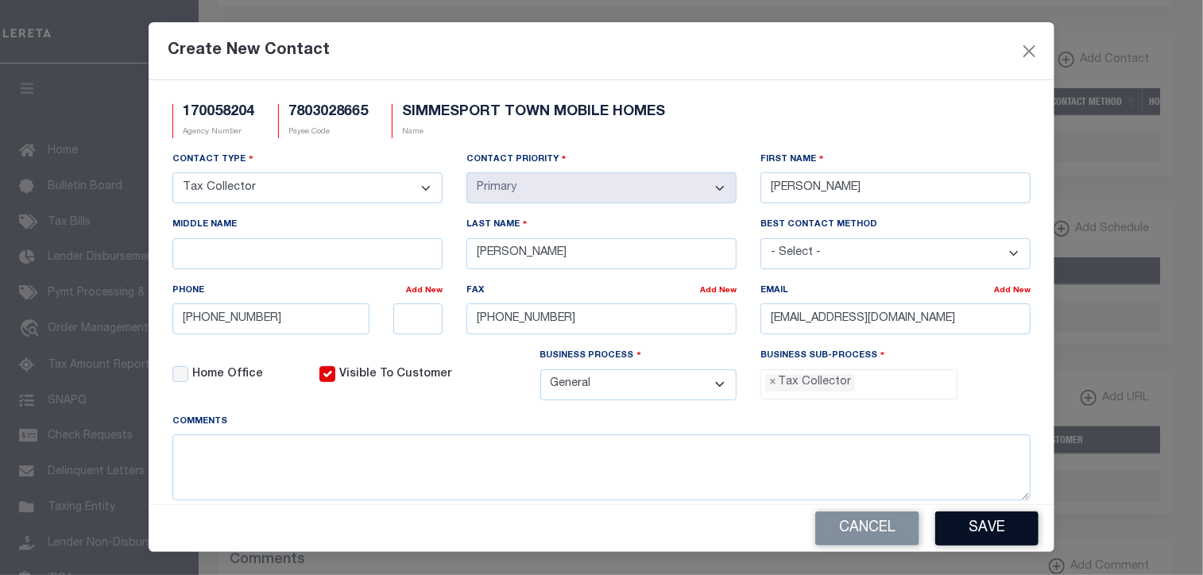
click at [992, 525] on button "Save" at bounding box center [987, 529] width 103 height 34
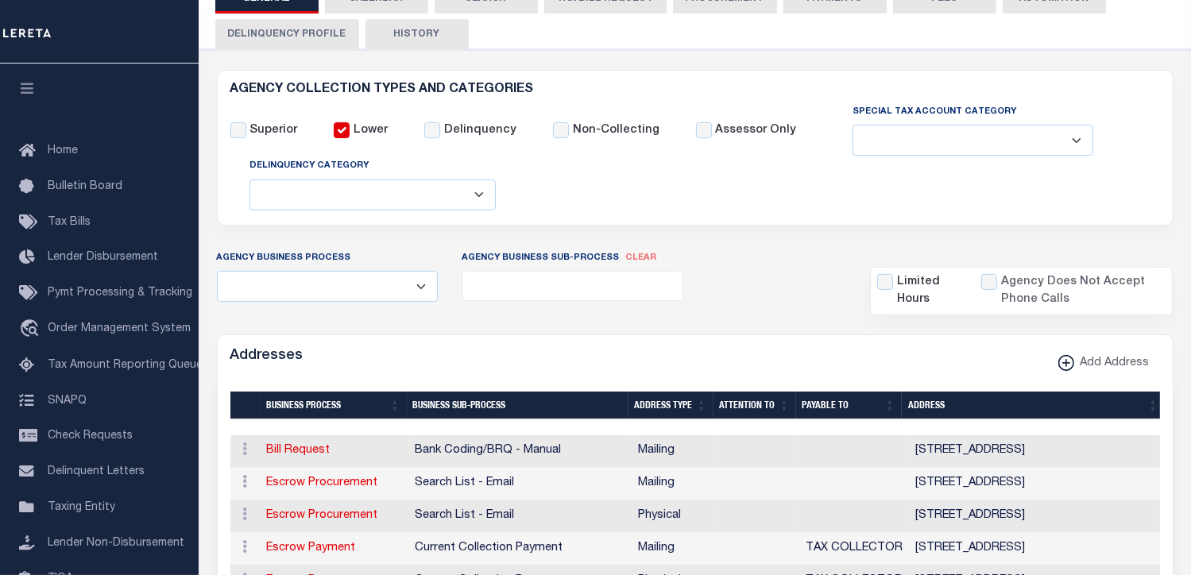
scroll to position [0, 0]
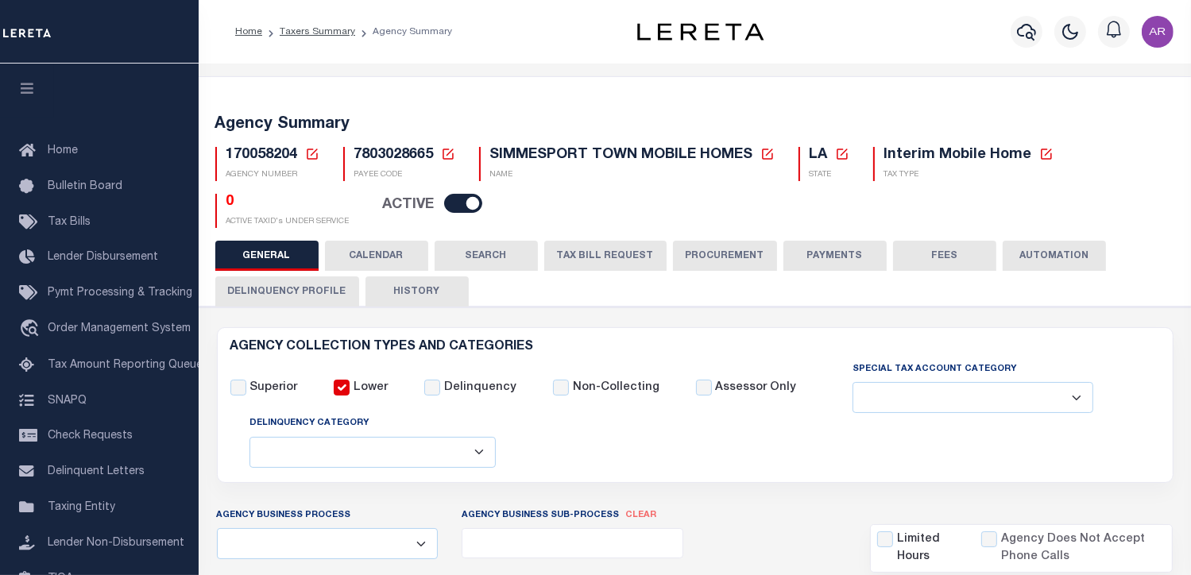
click at [837, 254] on button "PAYMENTS" at bounding box center [835, 256] width 103 height 30
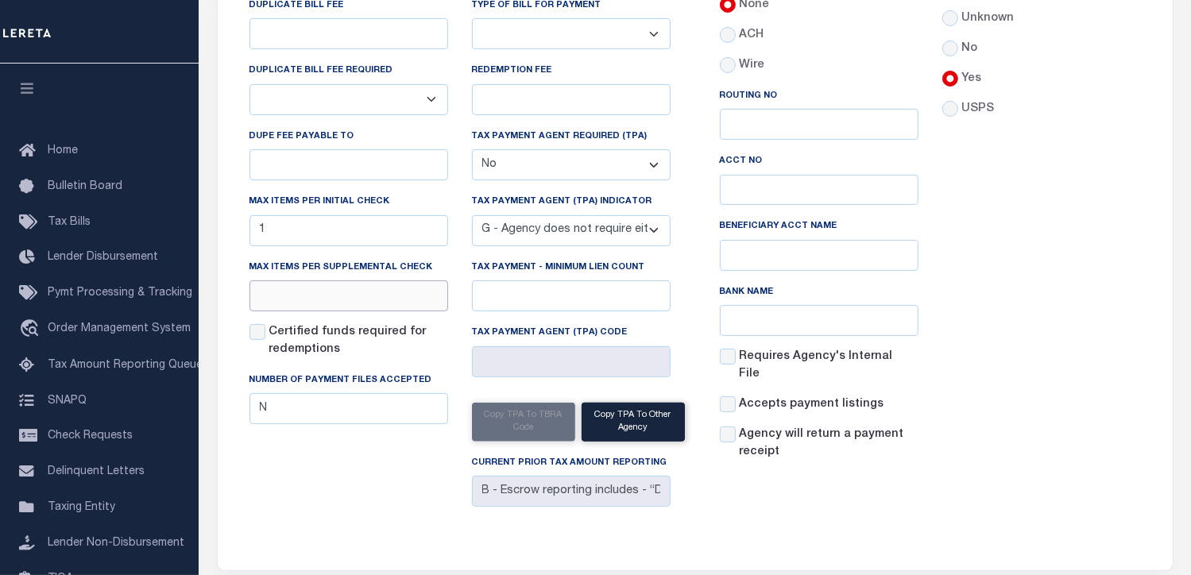
scroll to position [490, 0]
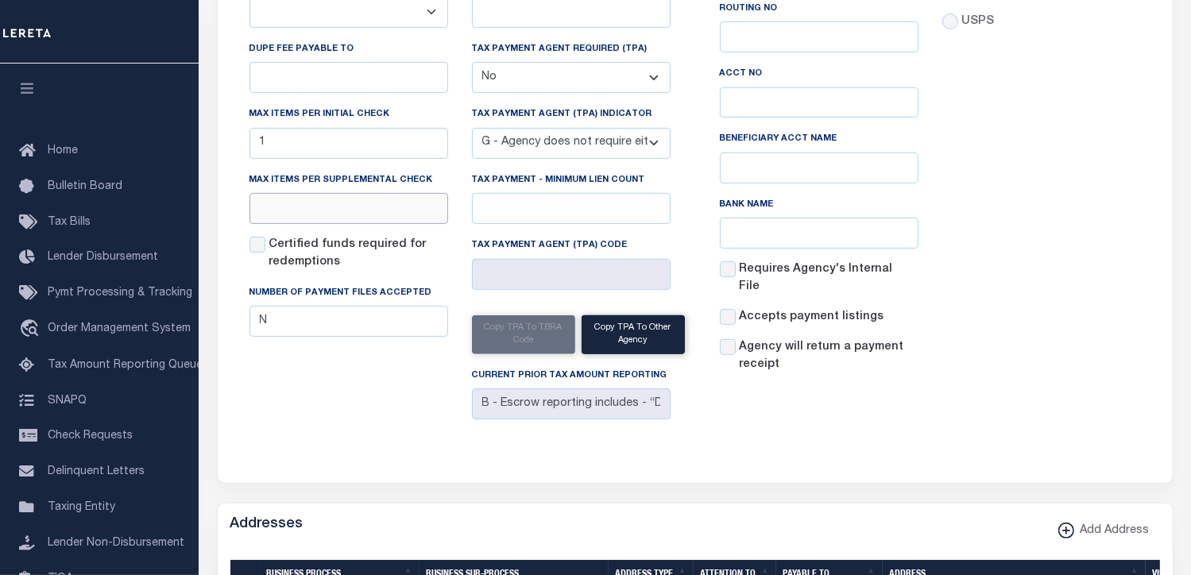
click at [300, 215] on input "text" at bounding box center [349, 208] width 199 height 31
type input "1"
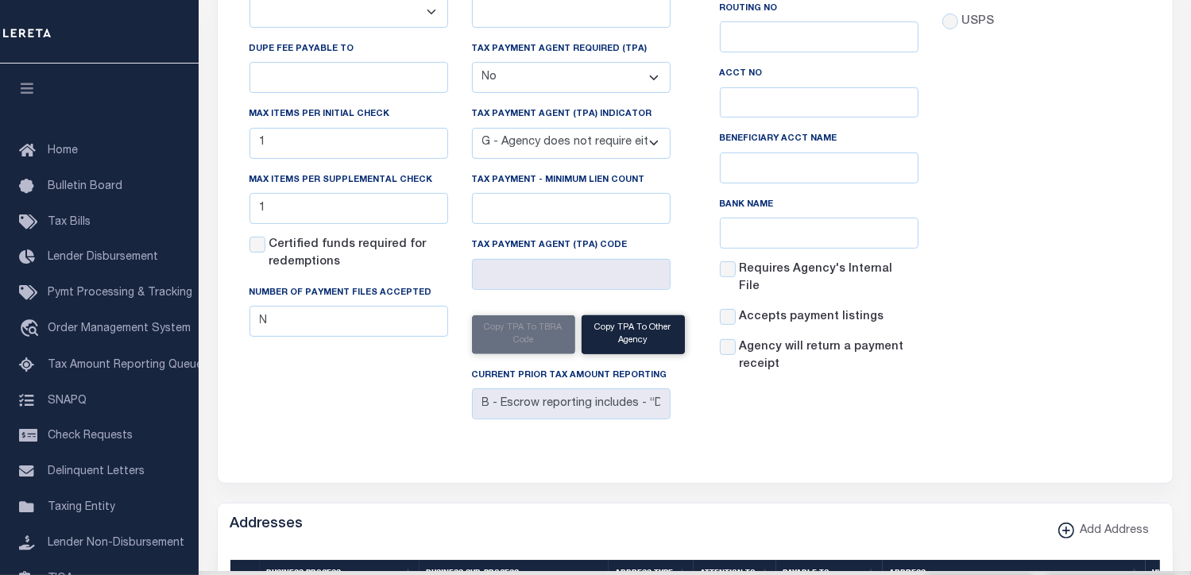
click at [1093, 83] on div "Accepts Post Mark Unknown No Yes" at bounding box center [1042, 132] width 223 height 510
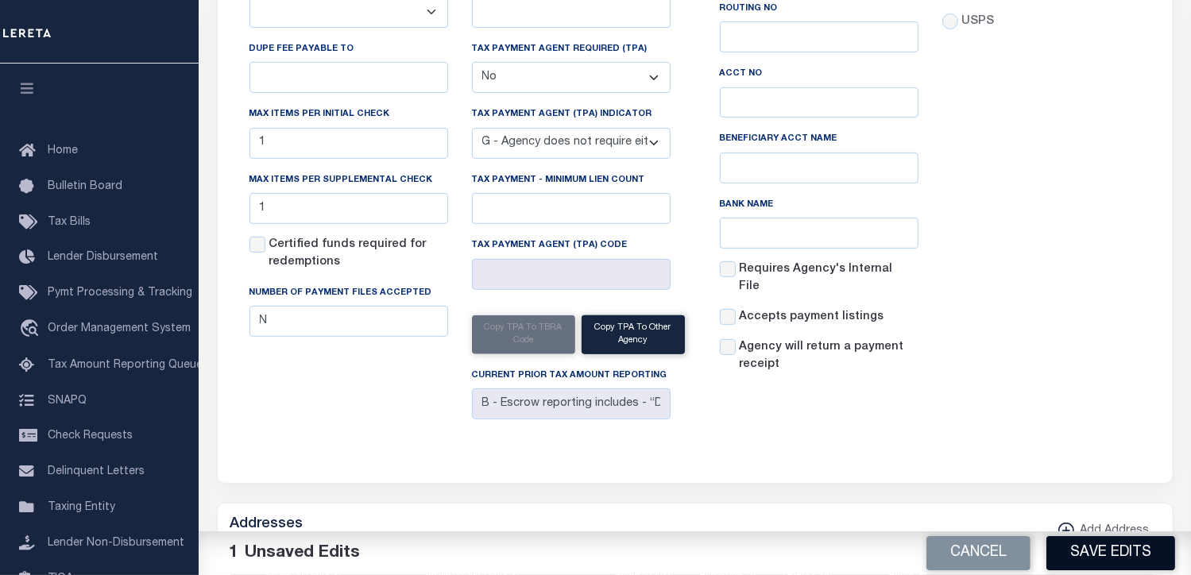
click at [1132, 548] on button "Save Edits" at bounding box center [1111, 554] width 129 height 34
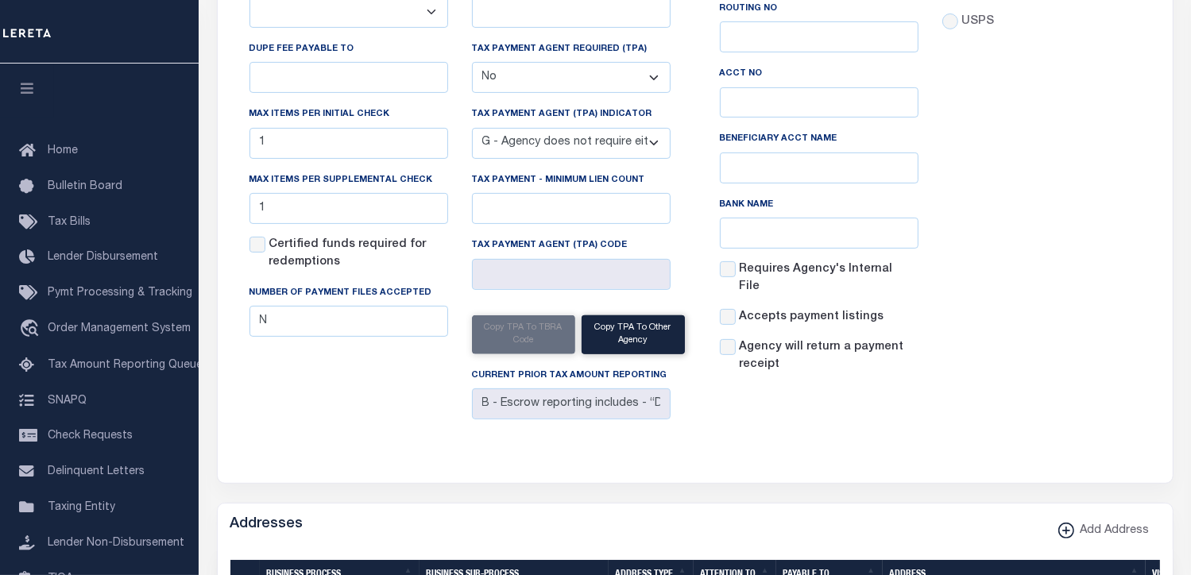
scroll to position [0, 0]
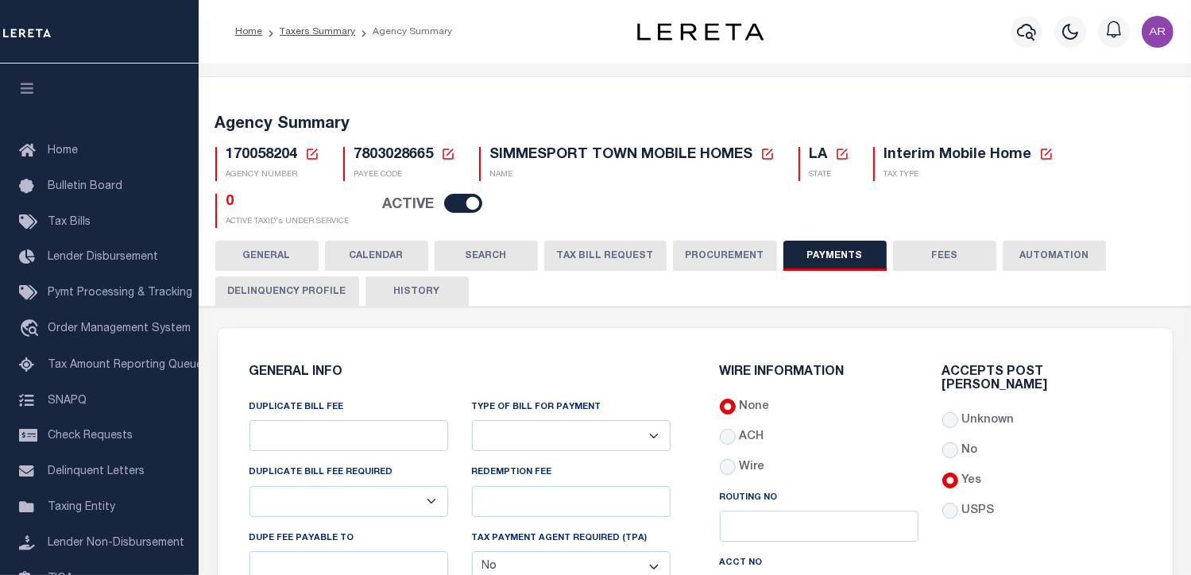
click at [471, 6] on div "Home Taxers Summary Agency Summary Profile Sign out" at bounding box center [695, 32] width 993 height 64
drag, startPoint x: 355, startPoint y: 151, endPoint x: 432, endPoint y: 150, distance: 77.1
click at [432, 150] on span "7803028665" at bounding box center [394, 155] width 79 height 14
copy span "7803028665"
click at [1147, 156] on div "170058204 Agency Number Edit Cancel Ok" at bounding box center [695, 181] width 984 height 94
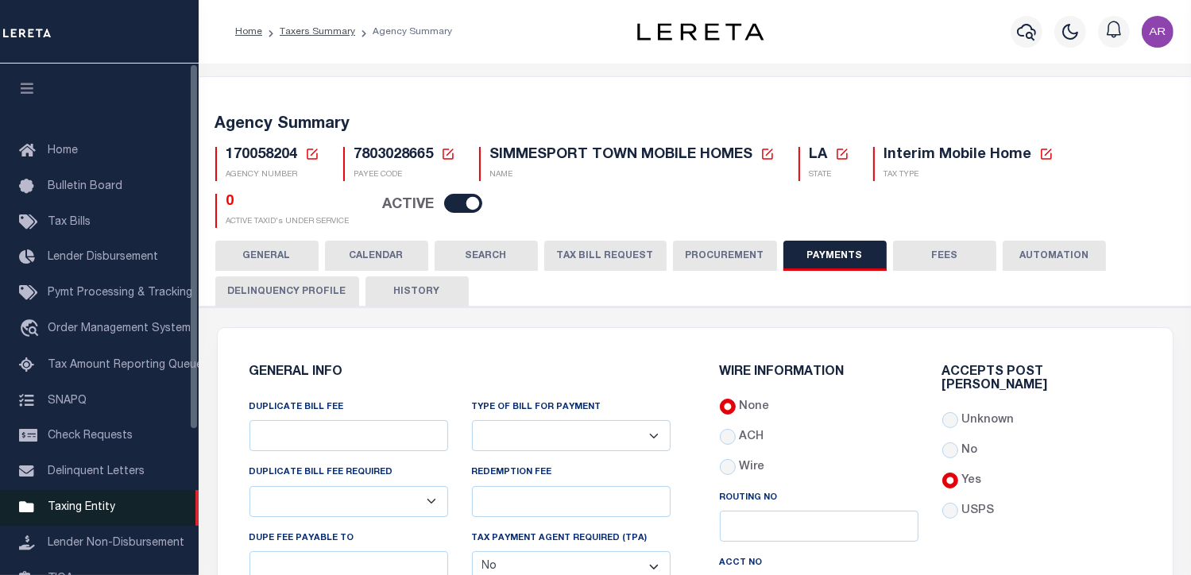
click at [102, 513] on span "Taxing Entity" at bounding box center [82, 507] width 68 height 11
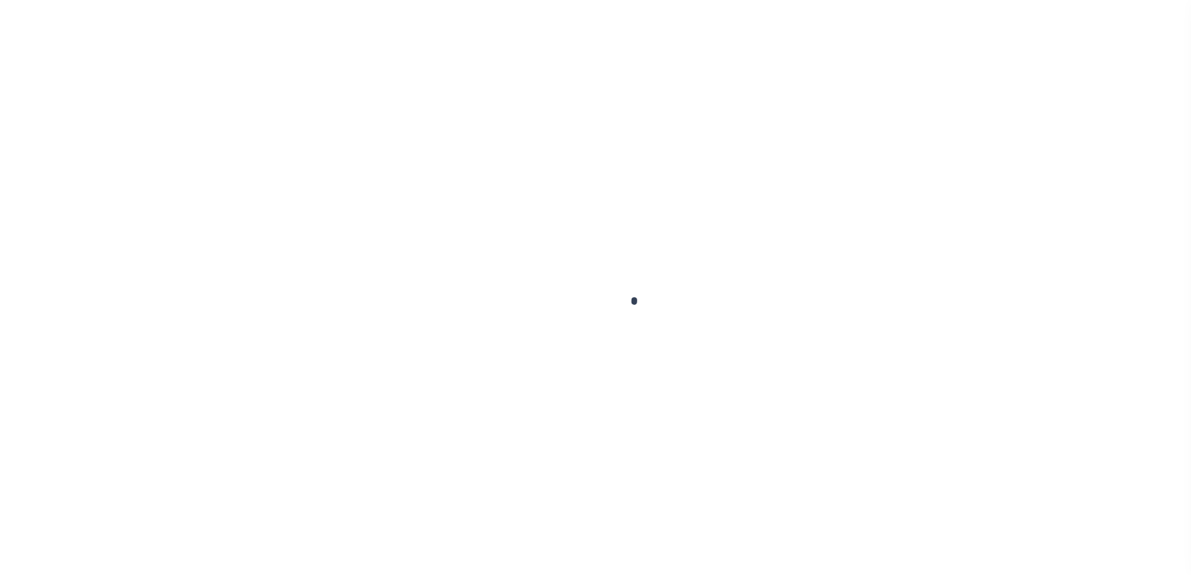
scroll to position [201, 0]
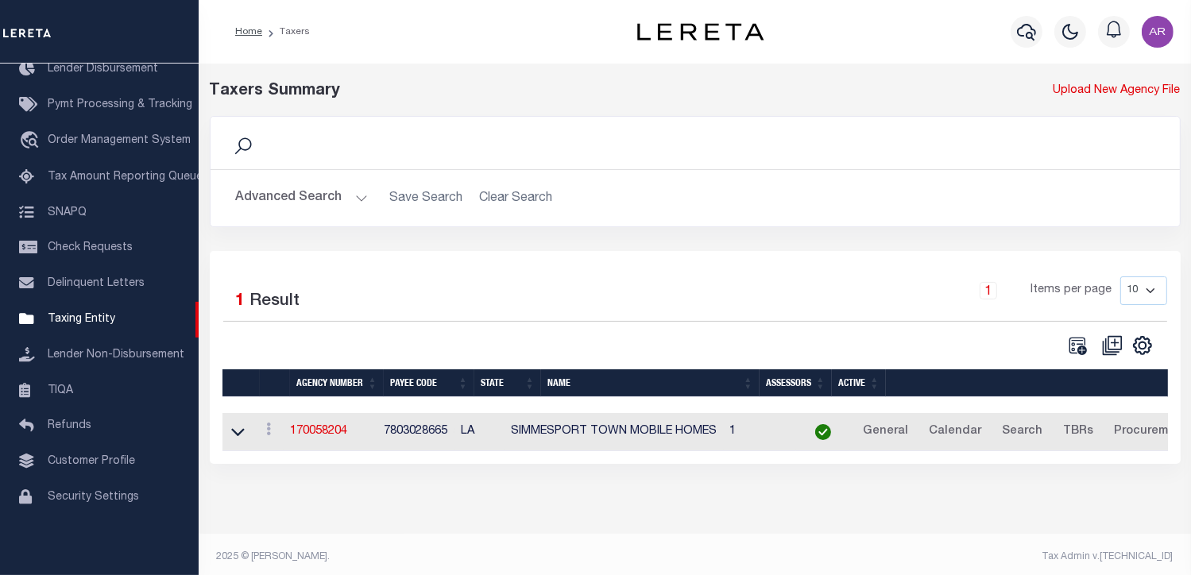
click at [1160, 31] on img "button" at bounding box center [1158, 32] width 32 height 32
click at [1094, 108] on span "Sign out" at bounding box center [1094, 112] width 45 height 11
